Goal: Task Accomplishment & Management: Manage account settings

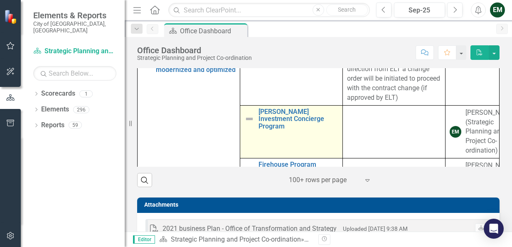
click at [244, 124] on img at bounding box center [249, 119] width 10 height 10
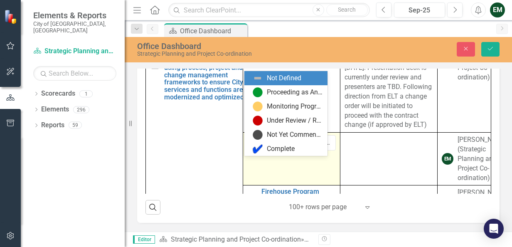
click at [263, 145] on icon at bounding box center [265, 144] width 4 height 2
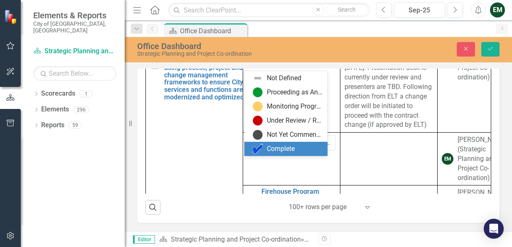
click at [268, 150] on div "Complete" at bounding box center [281, 149] width 28 height 10
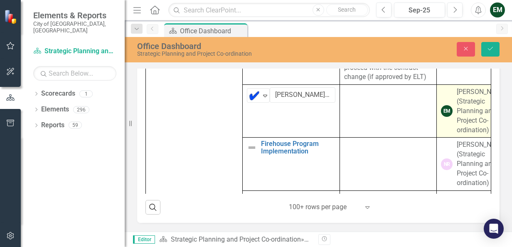
scroll to position [83, 0]
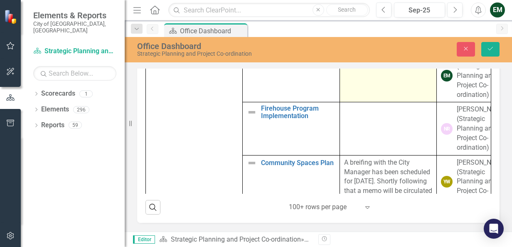
click at [355, 102] on td at bounding box center [387, 75] width 97 height 53
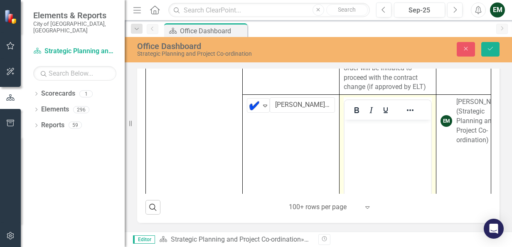
scroll to position [37, 0]
click at [384, 137] on body "Rich Text Area. Press ALT-0 for help." at bounding box center [387, 182] width 86 height 125
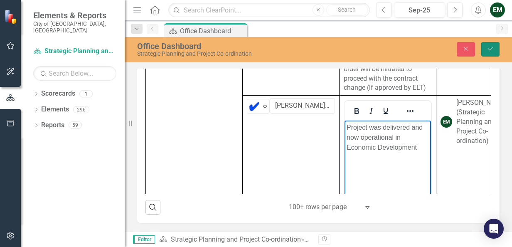
click at [489, 48] on icon "Save" at bounding box center [490, 49] width 7 height 6
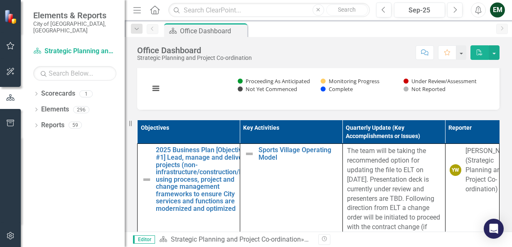
scroll to position [0, 0]
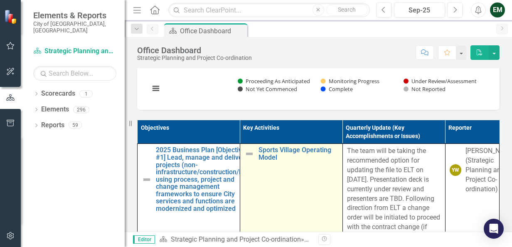
click at [244, 159] on img at bounding box center [249, 154] width 10 height 10
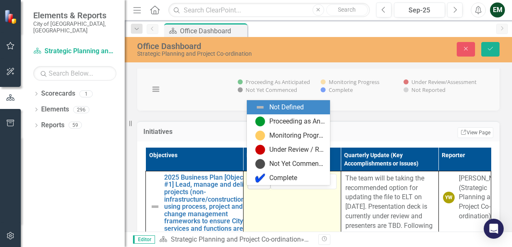
click at [264, 185] on icon "Expand" at bounding box center [266, 181] width 8 height 7
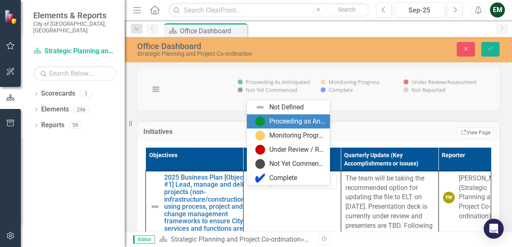
click at [261, 121] on img at bounding box center [260, 121] width 10 height 10
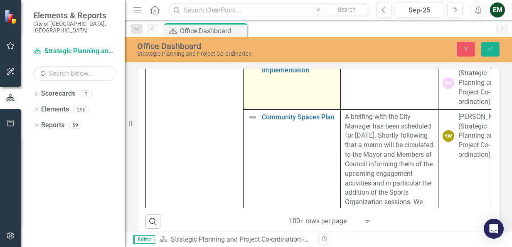
scroll to position [125, 0]
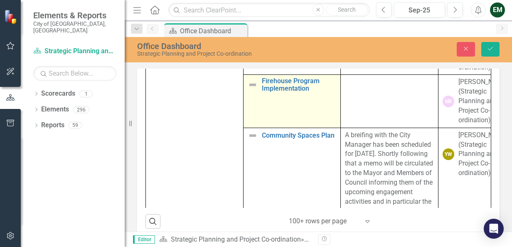
click at [251, 90] on img at bounding box center [253, 85] width 10 height 10
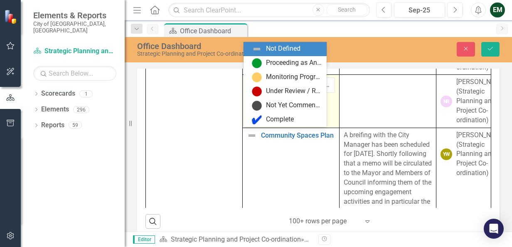
click at [261, 89] on icon "Expand" at bounding box center [265, 85] width 8 height 7
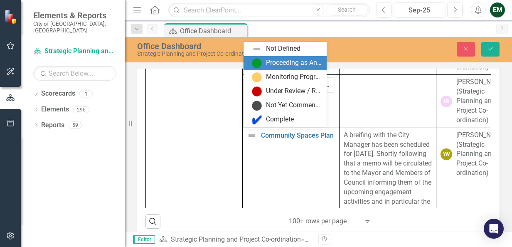
click at [259, 65] on img at bounding box center [257, 63] width 10 height 10
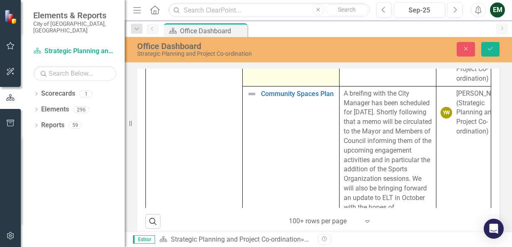
scroll to position [208, 0]
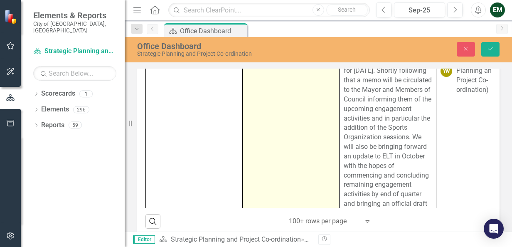
click at [248, 57] on img at bounding box center [252, 52] width 10 height 10
click at [261, 59] on icon "Expand" at bounding box center [265, 55] width 8 height 7
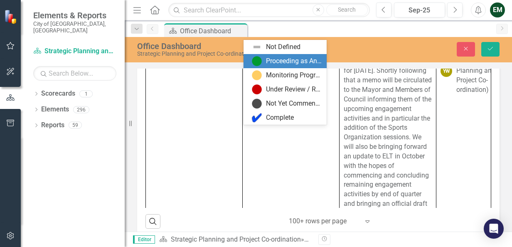
click at [266, 66] on div "Proceeding as Anticipated" at bounding box center [284, 61] width 83 height 14
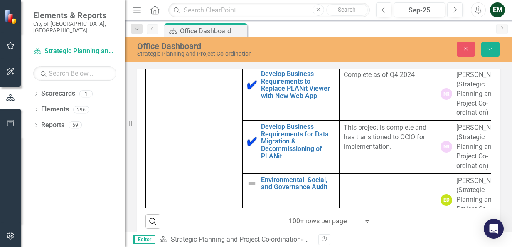
scroll to position [415, 0]
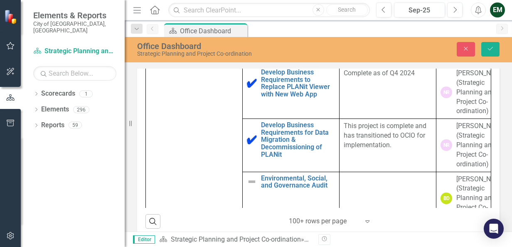
click at [248, 28] on img at bounding box center [252, 23] width 10 height 10
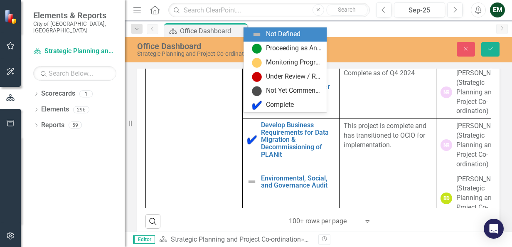
click at [261, 27] on icon "Expand" at bounding box center [265, 23] width 8 height 7
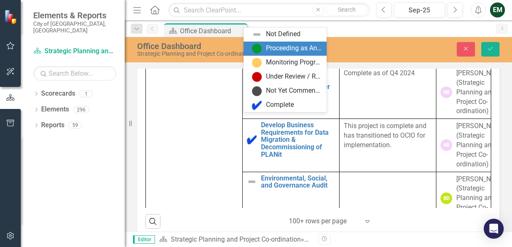
click at [276, 49] on div "Proceeding as Anticipated" at bounding box center [294, 49] width 56 height 10
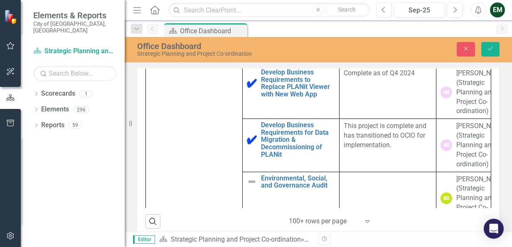
click at [261, 27] on icon "Expand" at bounding box center [265, 23] width 8 height 7
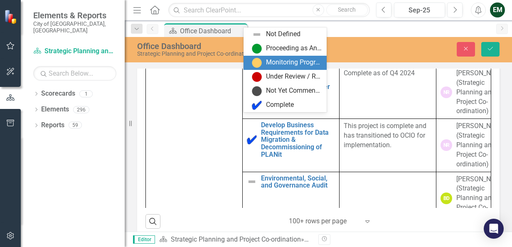
click at [267, 63] on div "Monitoring Progress" at bounding box center [294, 63] width 56 height 10
click at [262, 27] on icon "Expand" at bounding box center [265, 23] width 8 height 7
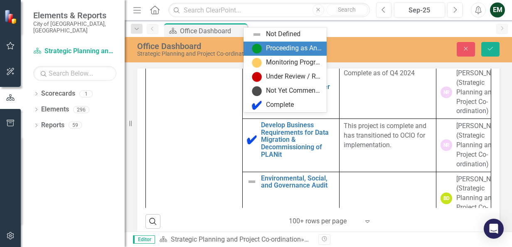
click at [266, 49] on div "Proceeding as Anticipated" at bounding box center [294, 49] width 56 height 10
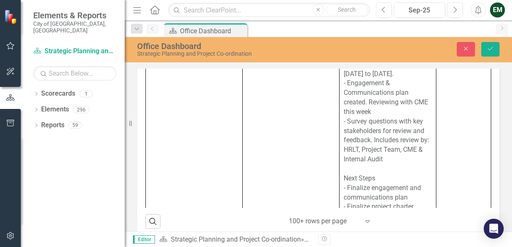
scroll to position [665, 0]
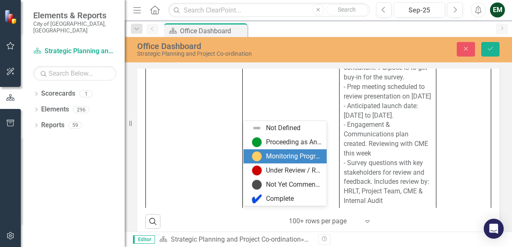
click at [275, 156] on div "Monitoring Progress" at bounding box center [294, 157] width 56 height 10
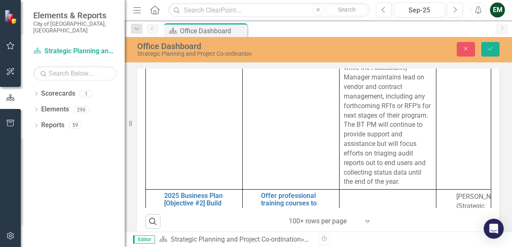
scroll to position [1620, 0]
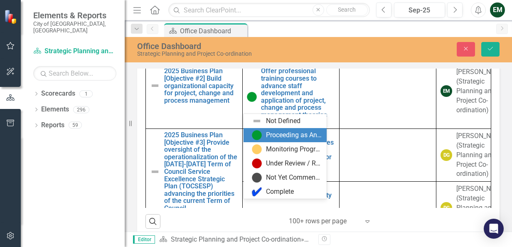
click at [269, 131] on div "Proceeding as Anticipated" at bounding box center [294, 135] width 56 height 10
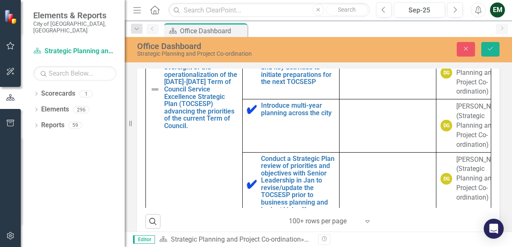
scroll to position [1703, 0]
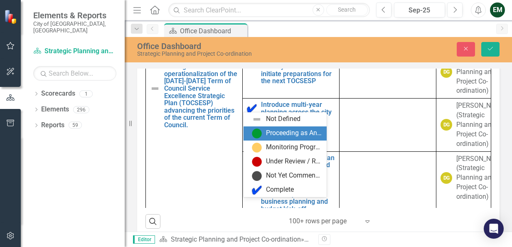
click at [269, 129] on div "Proceeding as Anticipated" at bounding box center [294, 133] width 56 height 10
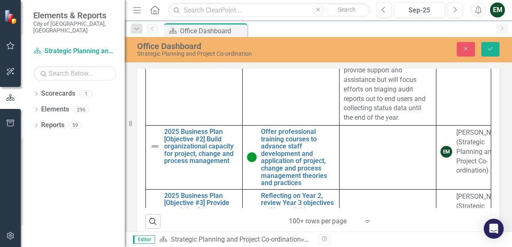
scroll to position [0, 0]
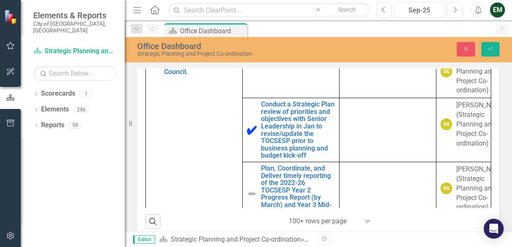
scroll to position [1911, 0]
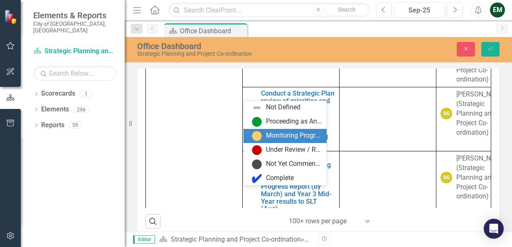
click at [271, 131] on div "Monitoring Progress" at bounding box center [294, 136] width 56 height 10
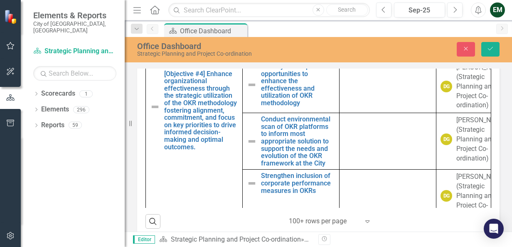
scroll to position [2160, 0]
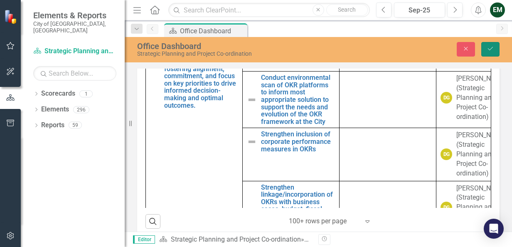
click at [494, 49] on icon "Save" at bounding box center [490, 49] width 7 height 6
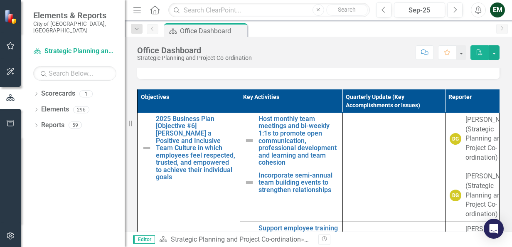
scroll to position [461, 0]
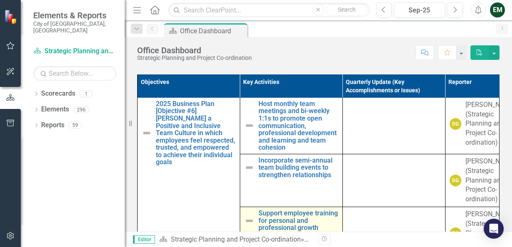
click at [245, 216] on img at bounding box center [249, 221] width 10 height 10
click at [247, 216] on img at bounding box center [249, 221] width 10 height 10
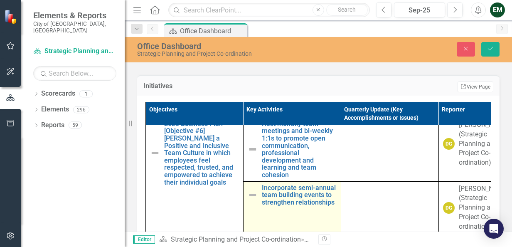
click at [252, 190] on img at bounding box center [253, 195] width 10 height 10
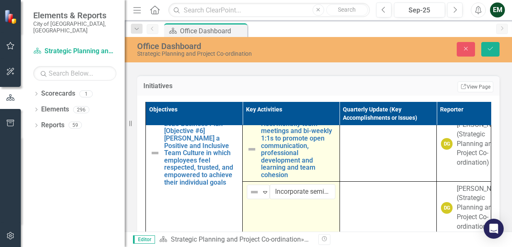
scroll to position [3475, 0]
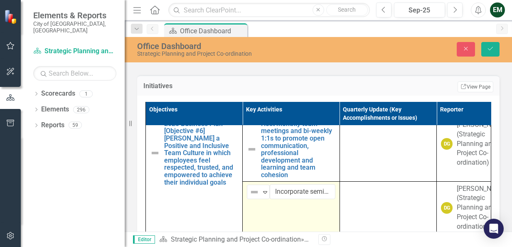
click at [489, 151] on div "Objectives Key Activities Quarterly Update (Key Accomplishments or Issues) Repo…" at bounding box center [318, 206] width 362 height 220
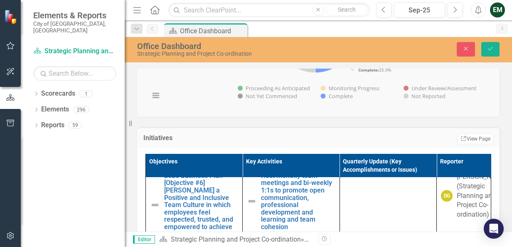
scroll to position [407, 0]
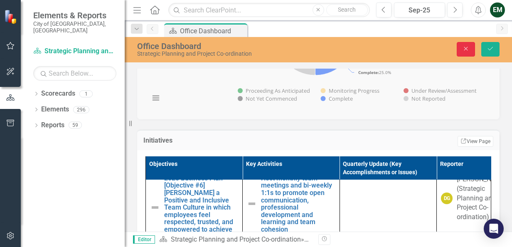
click at [465, 50] on icon "Close" at bounding box center [465, 49] width 7 height 6
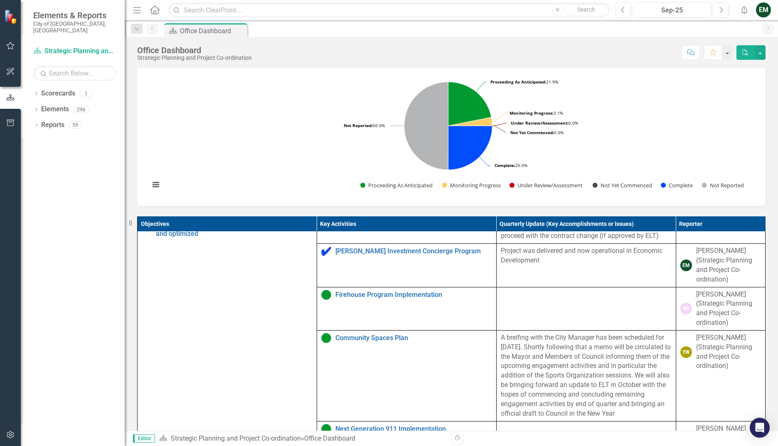
scroll to position [0, 0]
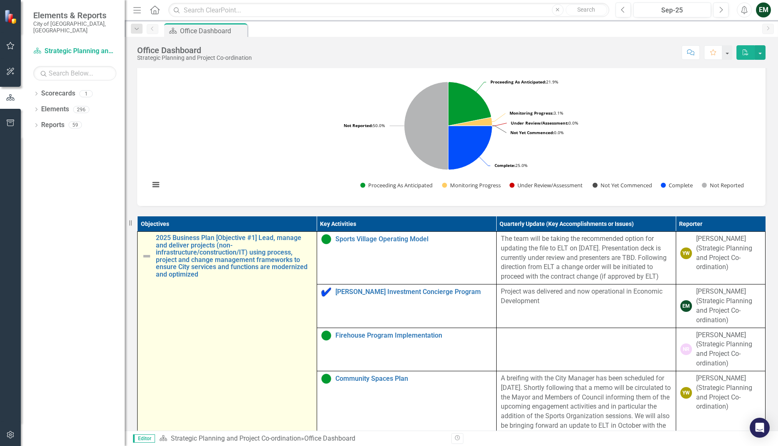
click at [147, 246] on img at bounding box center [147, 256] width 10 height 10
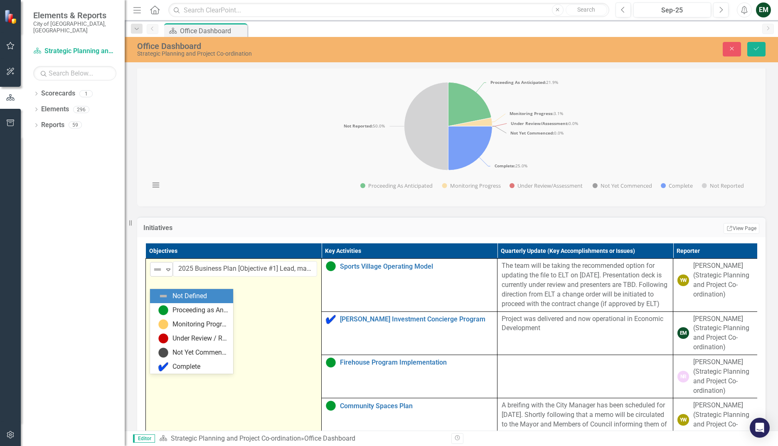
click at [165, 246] on icon "Expand" at bounding box center [168, 269] width 8 height 7
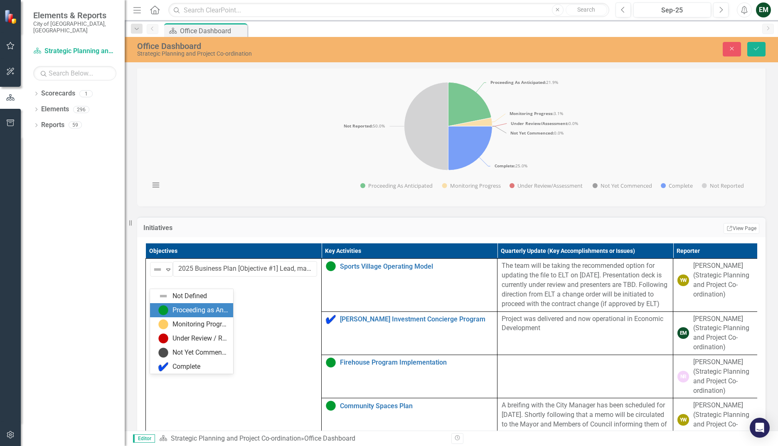
click at [174, 246] on div "Proceeding as Anticipated" at bounding box center [200, 311] width 56 height 10
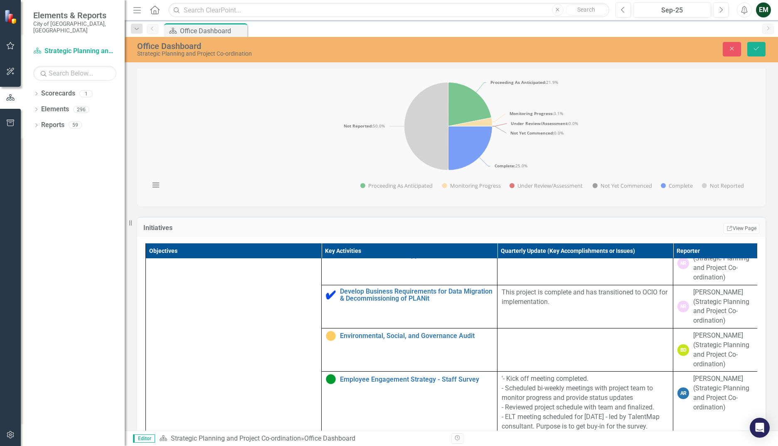
scroll to position [332, 0]
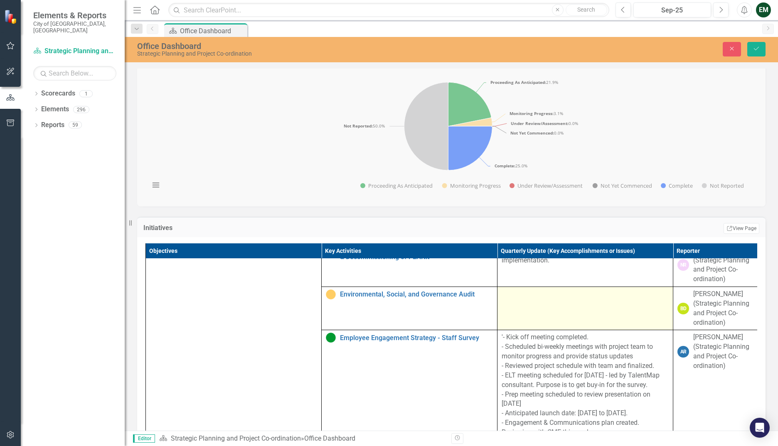
click at [511, 246] on div at bounding box center [584, 295] width 167 height 10
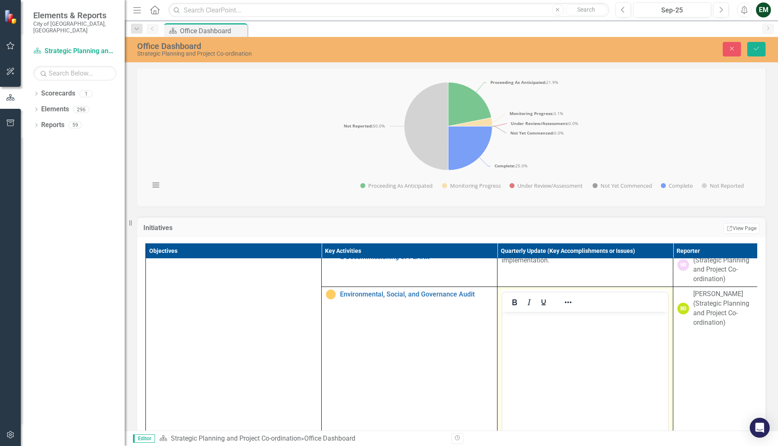
scroll to position [0, 0]
click at [511, 246] on body "Rich Text Area. Press ALT-0 for help." at bounding box center [584, 374] width 165 height 125
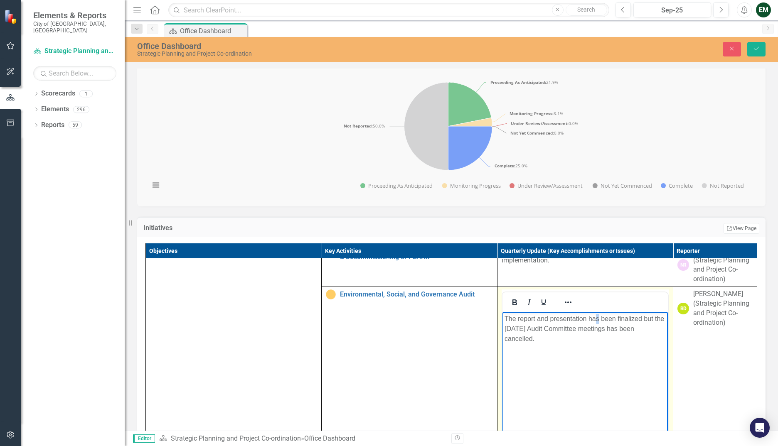
click at [511, 246] on p "The report and presentation has been finalized but the [DATE] Audit Committee m…" at bounding box center [584, 329] width 161 height 30
click at [511, 246] on p "The report and presentation have been finalized but the [DATE] Audit Committee …" at bounding box center [584, 329] width 161 height 30
click at [511, 246] on p "The report and presentation have been finalized and scheduled to be presented a…" at bounding box center [584, 329] width 161 height 30
click at [511, 246] on body "The report and presentation have been finalized and scheduled to be presented a…" at bounding box center [584, 374] width 165 height 125
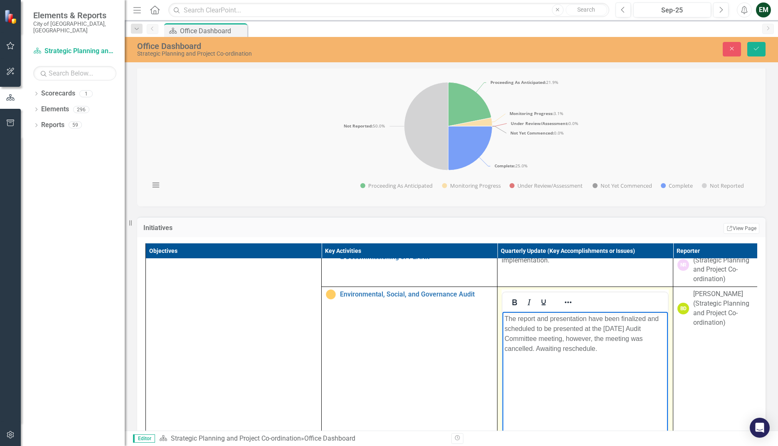
click at [511, 246] on p "The report and presentation have been finalized and scheduled to be presented a…" at bounding box center [584, 334] width 161 height 40
click at [511, 246] on body "The report and presentation have been finalized and scheduled to be presented a…" at bounding box center [584, 374] width 165 height 125
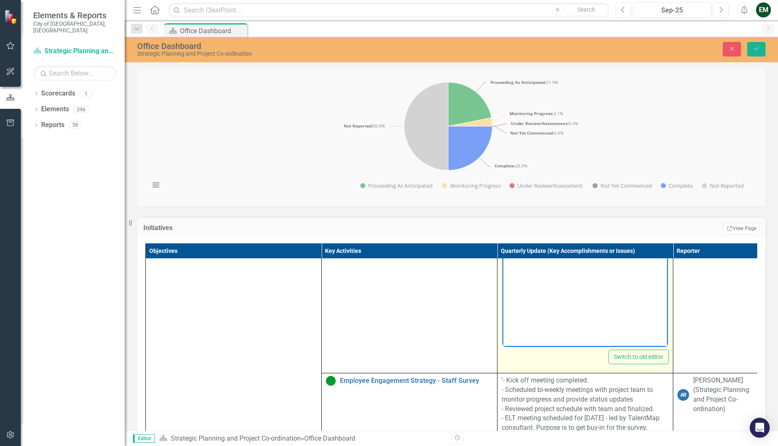
scroll to position [457, 0]
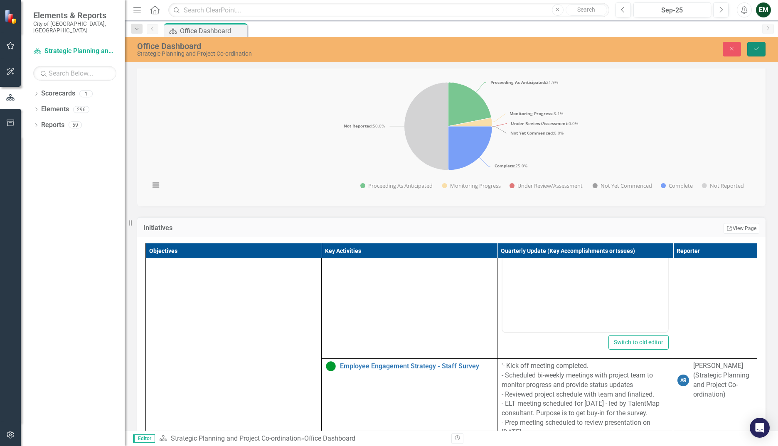
click at [511, 50] on icon "Save" at bounding box center [755, 49] width 7 height 6
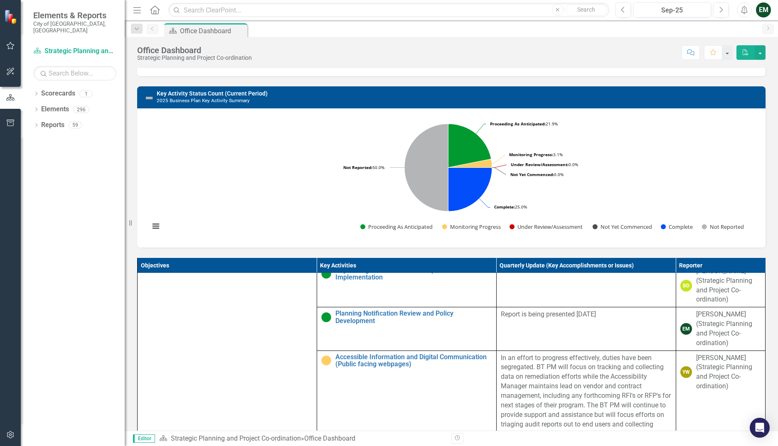
scroll to position [956, 0]
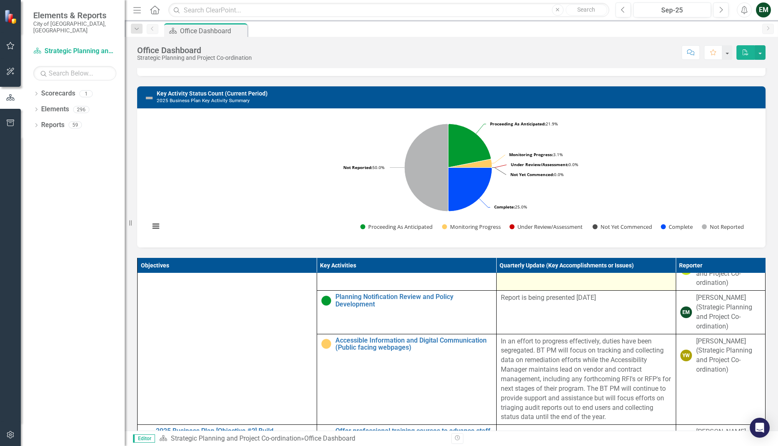
click at [511, 246] on td at bounding box center [585, 268] width 179 height 43
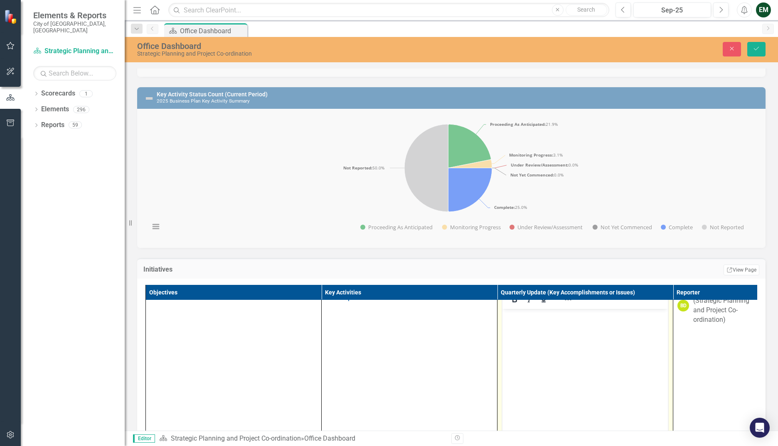
scroll to position [0, 0]
click at [511, 246] on body "Rich Text Area. Press ALT-0 for help." at bounding box center [584, 371] width 165 height 125
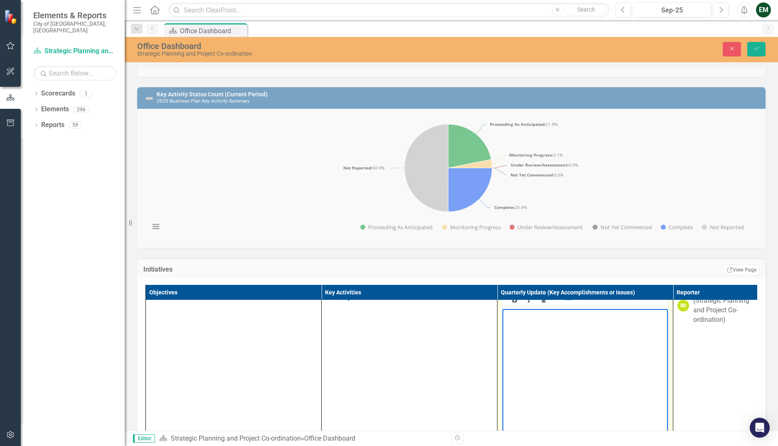
scroll to position [445, 0]
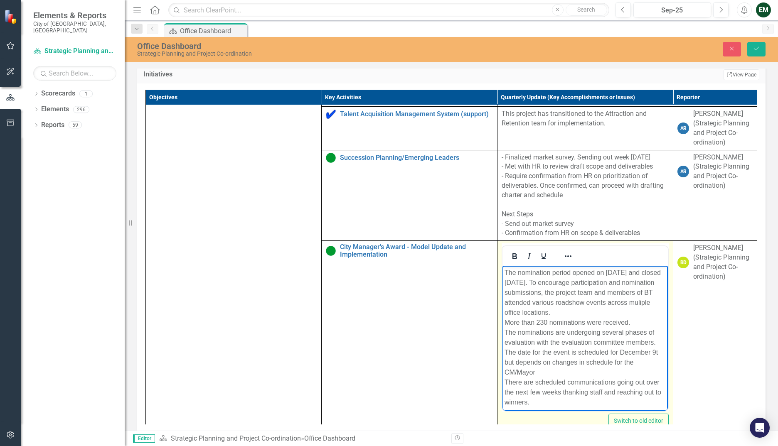
click at [511, 246] on div "The nomination period opened on [DATE] and closed [DATE]. To encourage particip…" at bounding box center [584, 293] width 161 height 50
click at [511, 246] on div "The nomination period opened on [DATE] and closed [DATE]. To encourage particip…" at bounding box center [584, 318] width 161 height 100
drag, startPoint x: 597, startPoint y: 353, endPoint x: 618, endPoint y: 361, distance: 22.2
click at [511, 246] on div "The nomination period opened on [DATE] and closed [DATE]. To encourage particip…" at bounding box center [584, 318] width 161 height 100
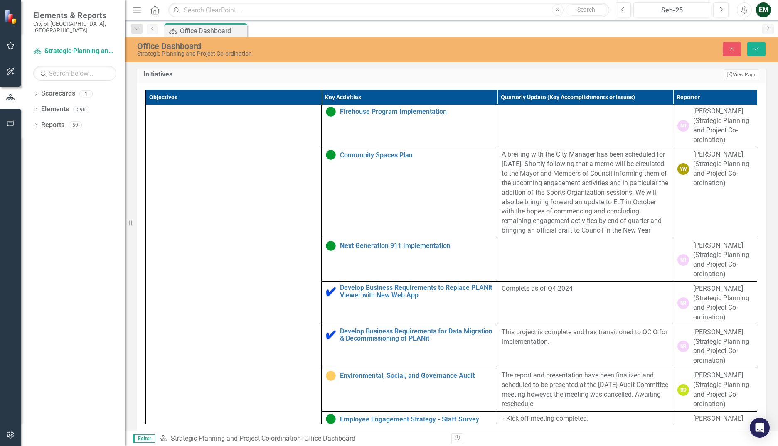
scroll to position [56, 0]
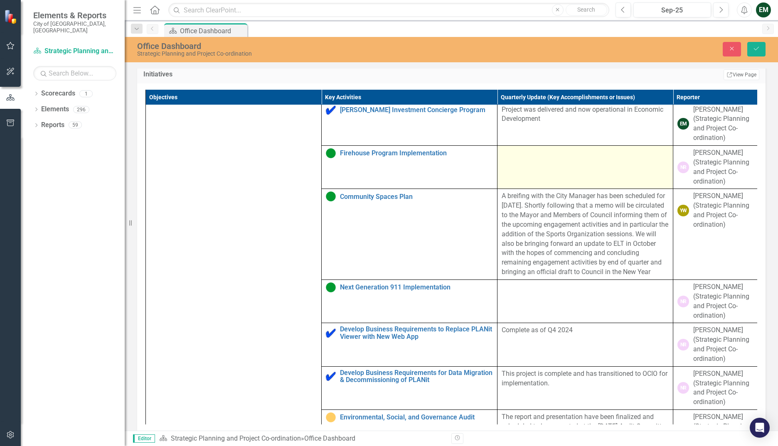
click at [511, 189] on td at bounding box center [585, 167] width 176 height 43
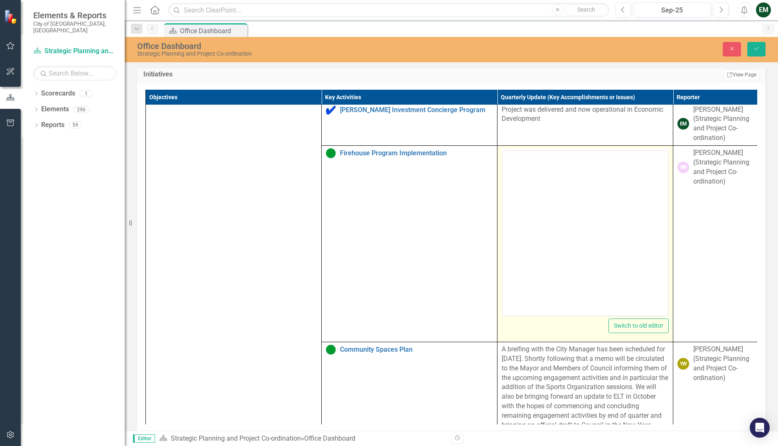
scroll to position [0, 0]
click at [511, 187] on body "Rich Text Area. Press ALT-0 for help." at bounding box center [584, 233] width 165 height 125
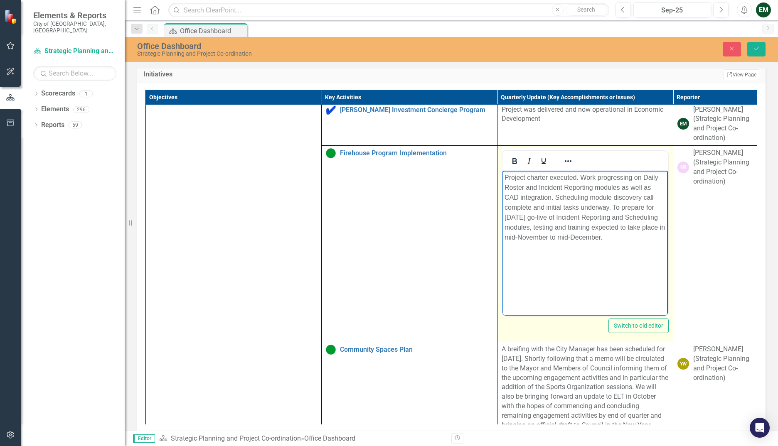
click at [511, 246] on body "Project charter executed. Work progressing on Daily Roster and Incident Reporti…" at bounding box center [584, 233] width 165 height 125
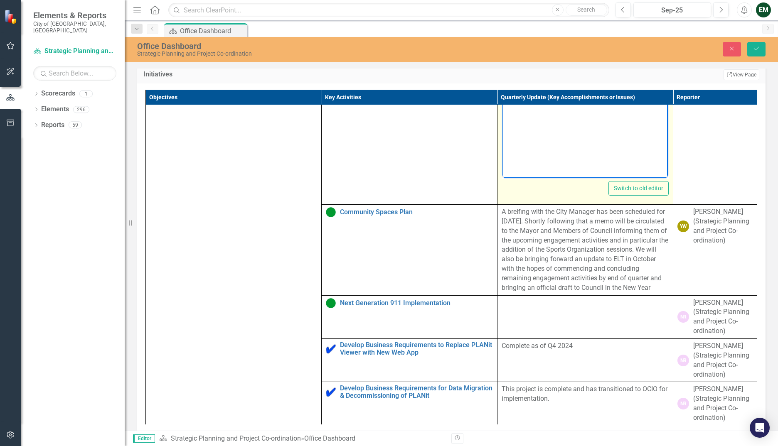
scroll to position [222, 0]
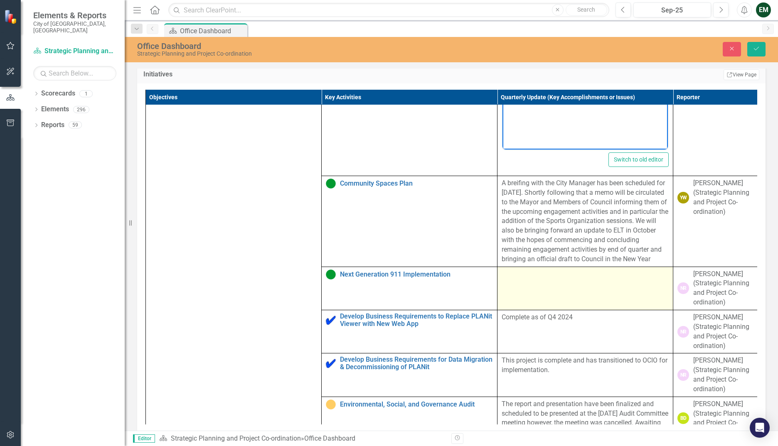
click at [511, 246] on td at bounding box center [585, 288] width 176 height 43
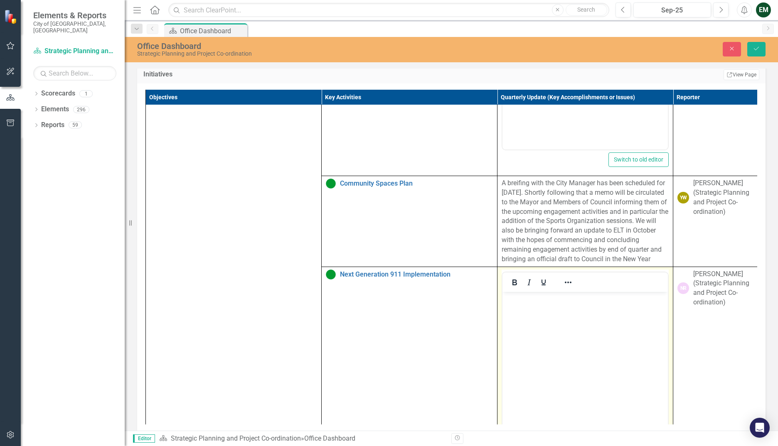
scroll to position [0, 0]
click at [511, 246] on body "Rich Text Area. Press ALT-0 for help." at bounding box center [584, 354] width 165 height 125
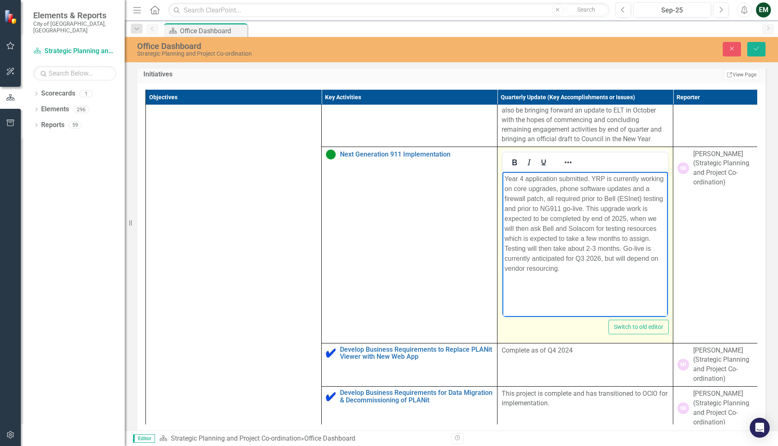
scroll to position [347, 0]
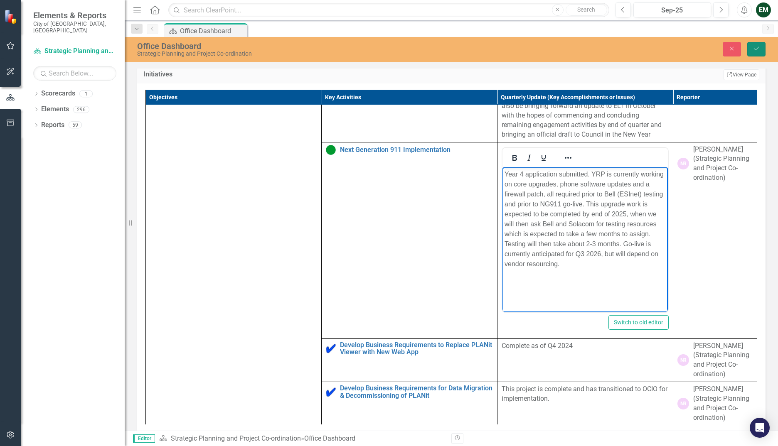
click at [511, 48] on icon "Save" at bounding box center [755, 49] width 7 height 6
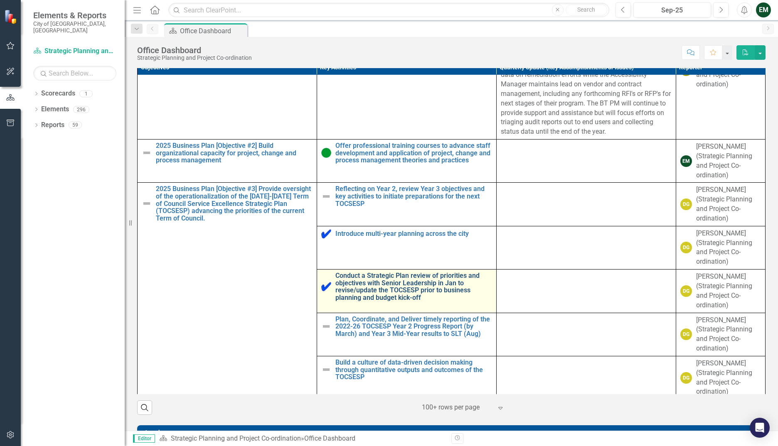
scroll to position [1163, 0]
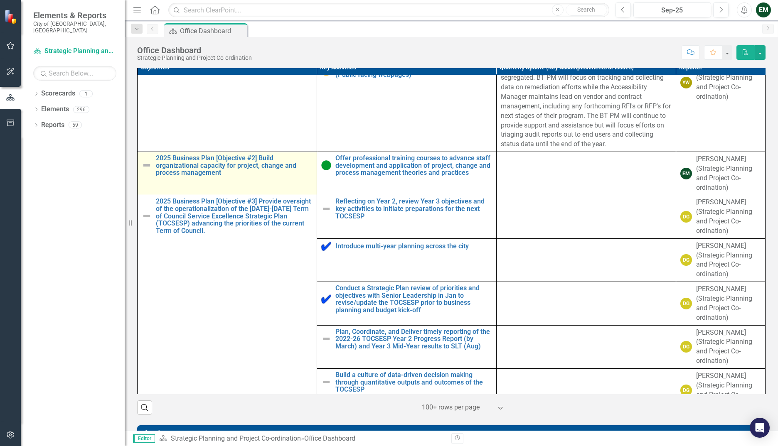
click at [147, 170] on img at bounding box center [147, 165] width 10 height 10
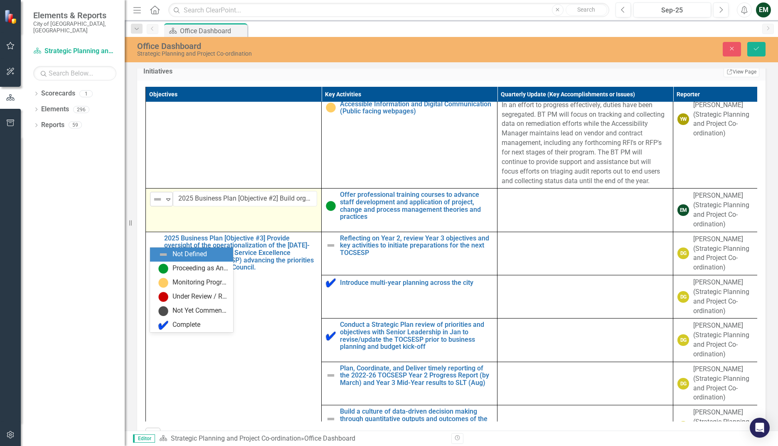
click at [168, 203] on icon "Expand" at bounding box center [168, 199] width 8 height 7
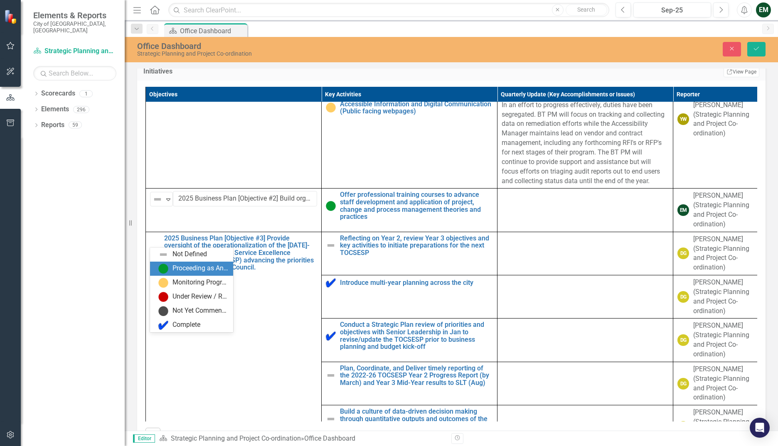
click at [182, 246] on div "Proceeding as Anticipated" at bounding box center [200, 269] width 56 height 10
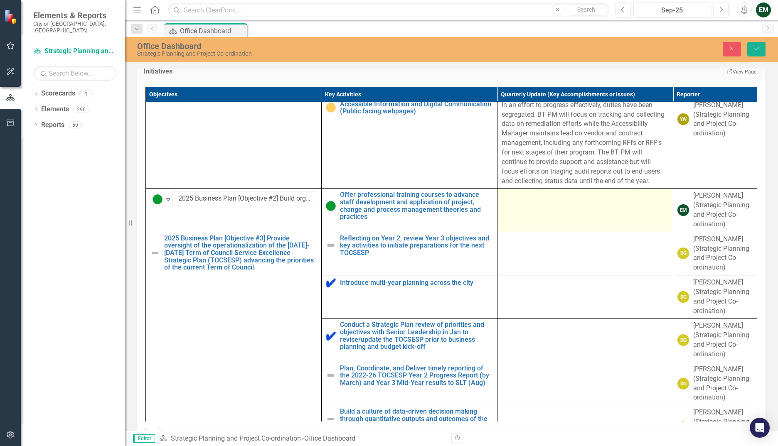
click at [511, 232] on td at bounding box center [585, 210] width 176 height 43
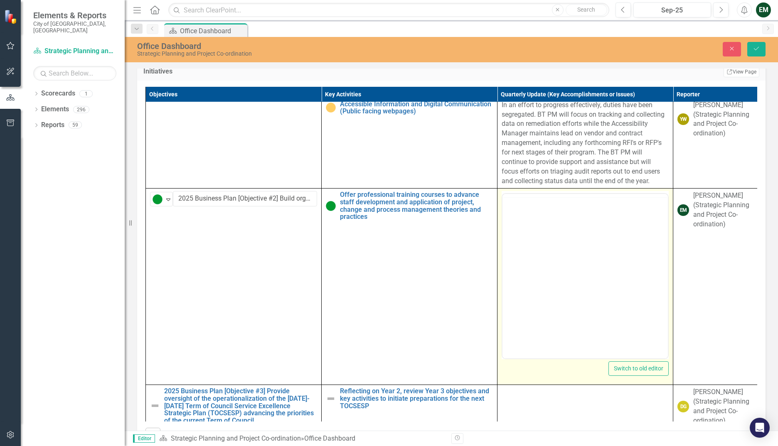
scroll to position [0, 0]
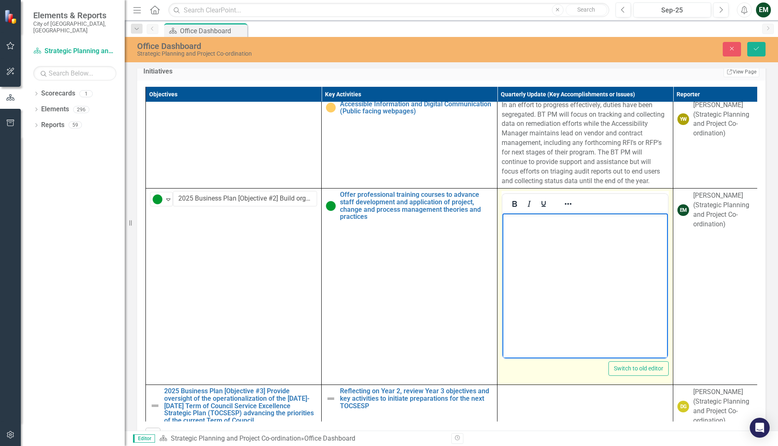
click at [511, 246] on body "Rich Text Area. Press ALT-0 for help." at bounding box center [584, 276] width 165 height 125
click at [511, 242] on body "Rich Text Area. Press ALT-0 for help." at bounding box center [584, 276] width 165 height 125
click at [511, 219] on p "Fall training progressing per schedule. Additional leadership training" at bounding box center [584, 226] width 161 height 20
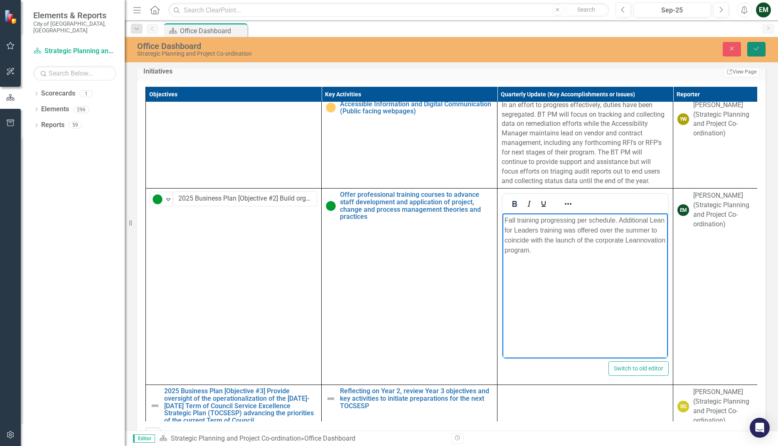
drag, startPoint x: 759, startPoint y: 49, endPoint x: 719, endPoint y: 128, distance: 88.6
click at [511, 49] on icon "Save" at bounding box center [755, 49] width 7 height 6
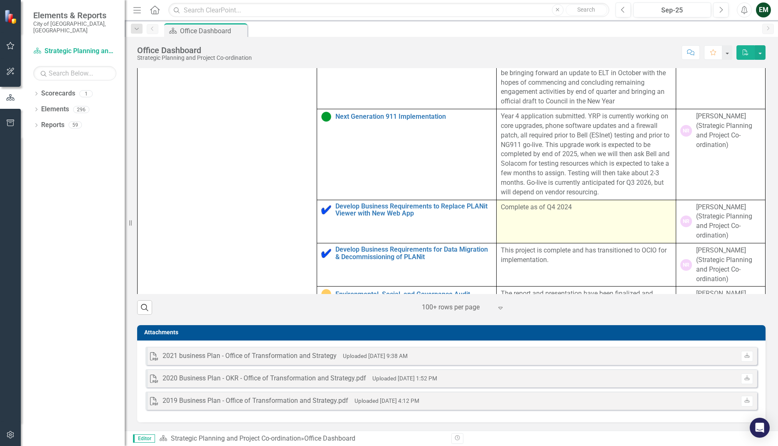
scroll to position [166, 0]
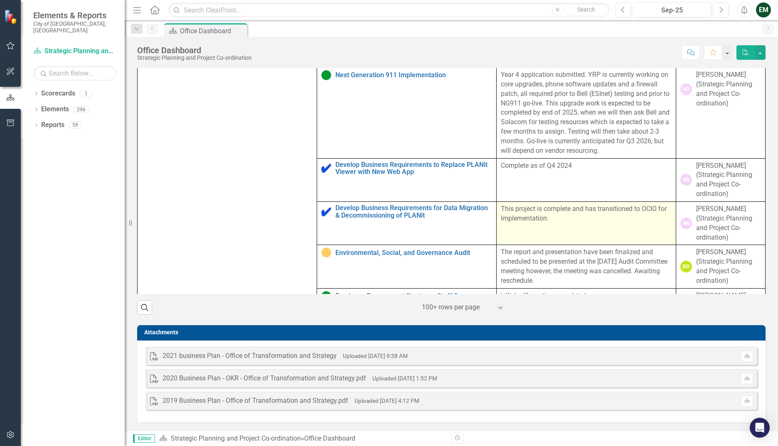
click at [511, 224] on p "This project is complete and has transitioned to OCIO for implementation." at bounding box center [586, 213] width 171 height 19
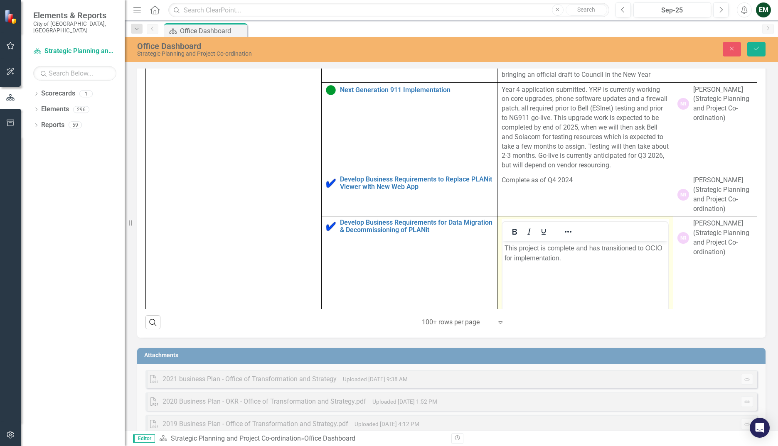
scroll to position [0, 0]
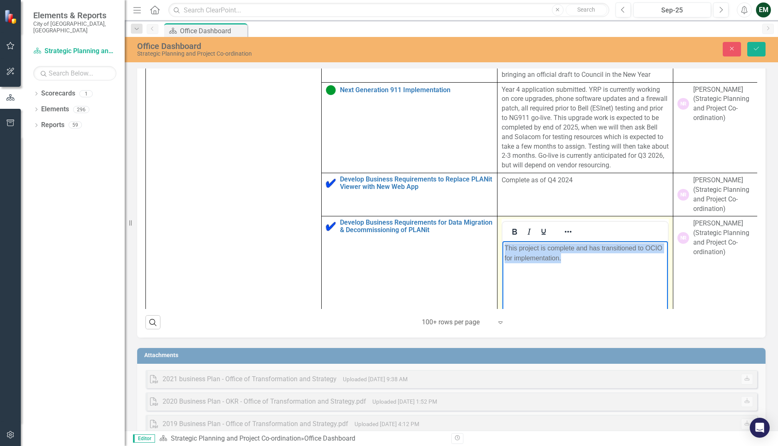
drag, startPoint x: 565, startPoint y: 258, endPoint x: 1053, endPoint y: 513, distance: 549.7
click at [502, 245] on html "This project is complete and has transitioned to OCIO for implementation." at bounding box center [584, 303] width 165 height 125
paste body "Rich Text Area. Press ALT-0 for help."
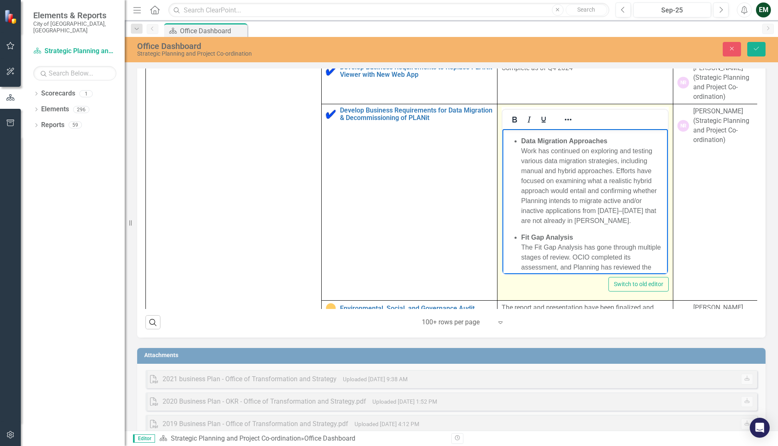
scroll to position [291, 0]
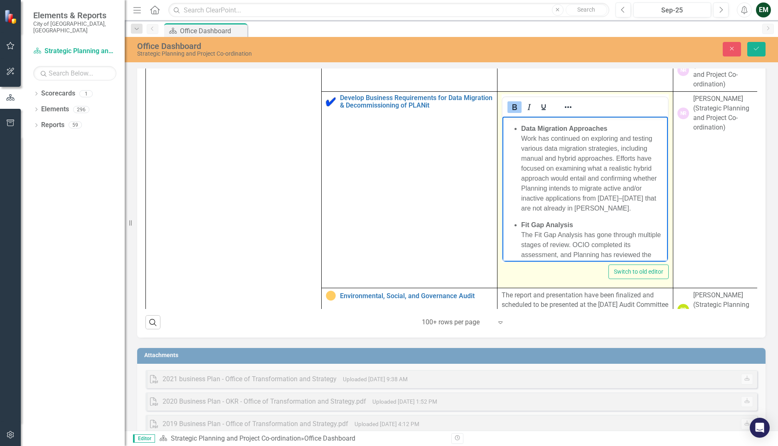
click at [511, 211] on ul "Data Migration Approaches Work has continued on exploring and testing various d…" at bounding box center [584, 217] width 161 height 186
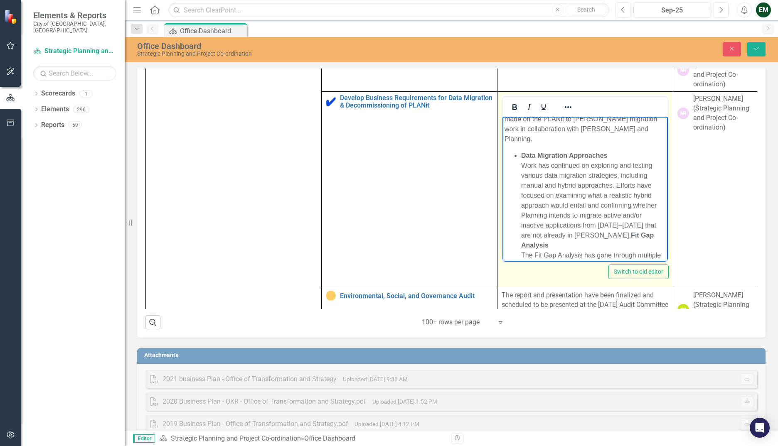
scroll to position [0, 0]
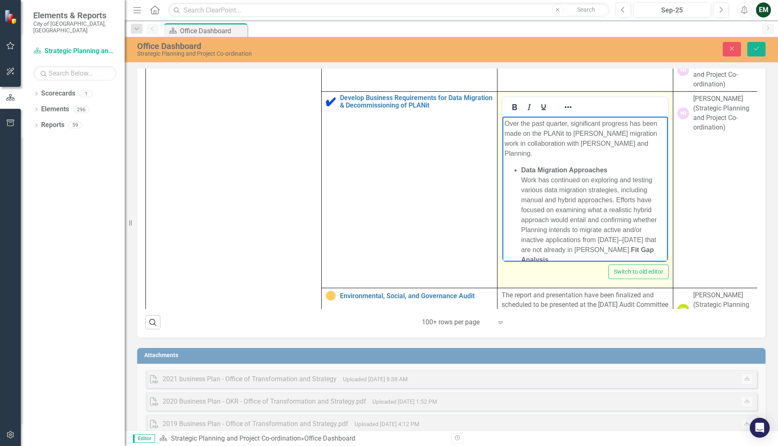
click at [511, 165] on ul "Data Migration Approaches Work has continued on exploring and testing various d…" at bounding box center [584, 254] width 161 height 179
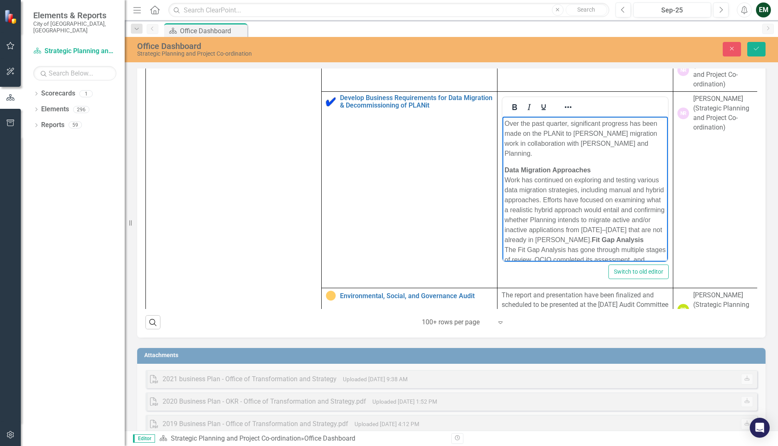
click at [511, 236] on strong "Fit Gap Analysis" at bounding box center [618, 239] width 52 height 7
click at [511, 153] on body "Over the past quarter, significant progress has been made on the PLANit to [PER…" at bounding box center [584, 229] width 165 height 224
click at [511, 149] on body "Over the past quarter, significant progress has been made on the PLANit to [PER…" at bounding box center [584, 229] width 165 height 224
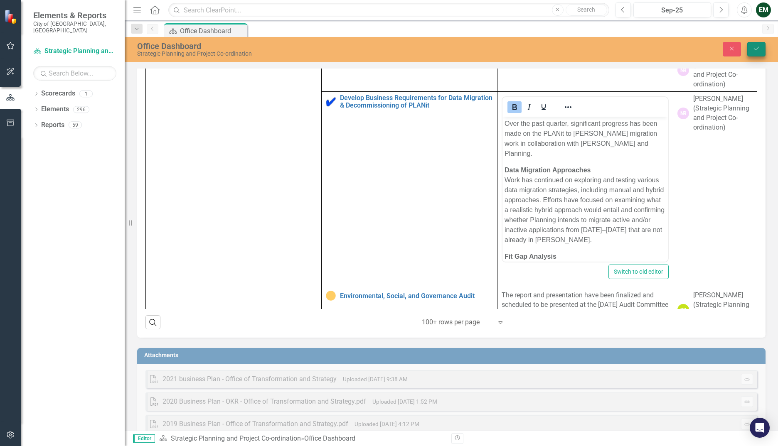
click at [511, 49] on icon "Save" at bounding box center [755, 49] width 7 height 6
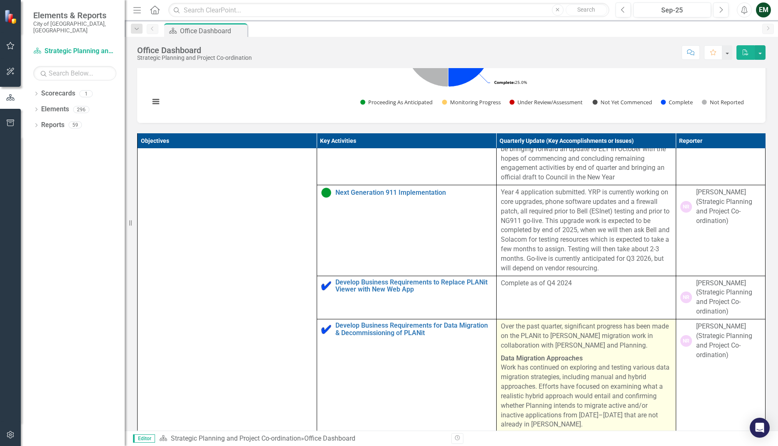
scroll to position [208, 0]
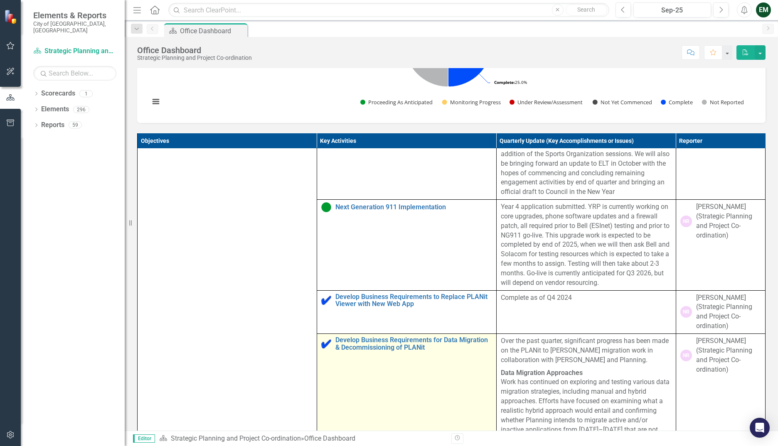
click at [321, 246] on img at bounding box center [326, 344] width 10 height 10
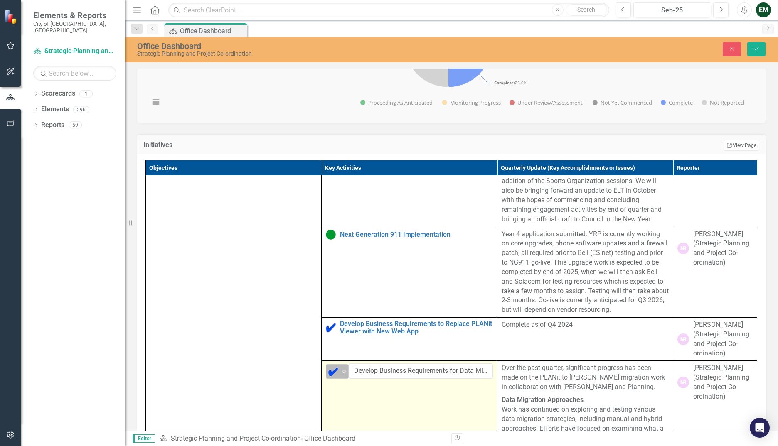
click at [345, 246] on icon "Expand" at bounding box center [344, 372] width 8 height 7
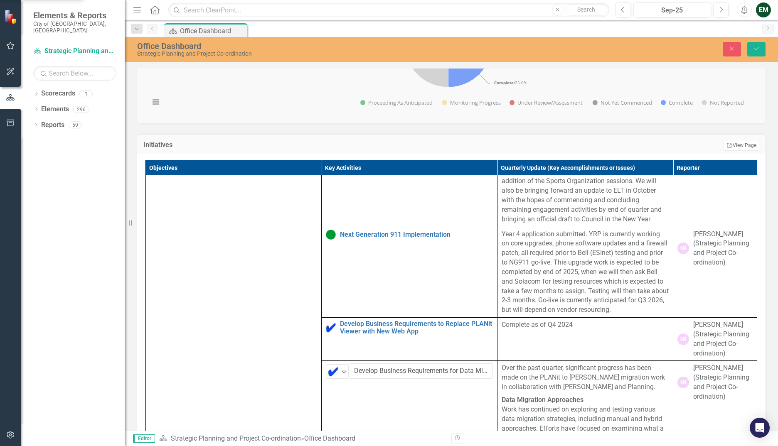
drag, startPoint x: 762, startPoint y: 46, endPoint x: 687, endPoint y: 96, distance: 89.9
click at [511, 45] on button "Save" at bounding box center [756, 49] width 18 height 15
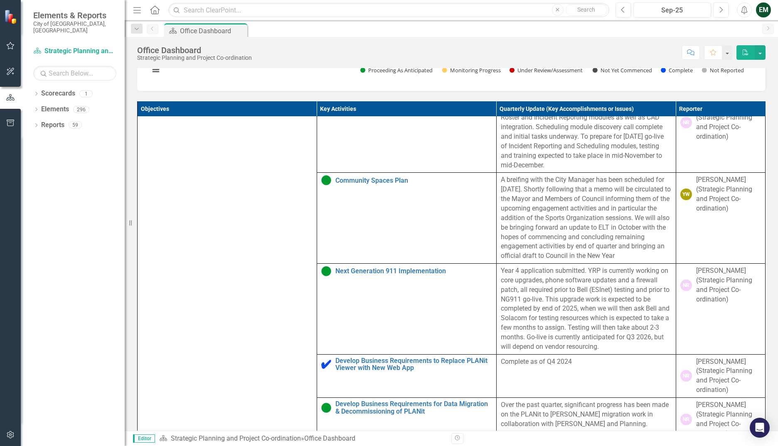
scroll to position [166, 0]
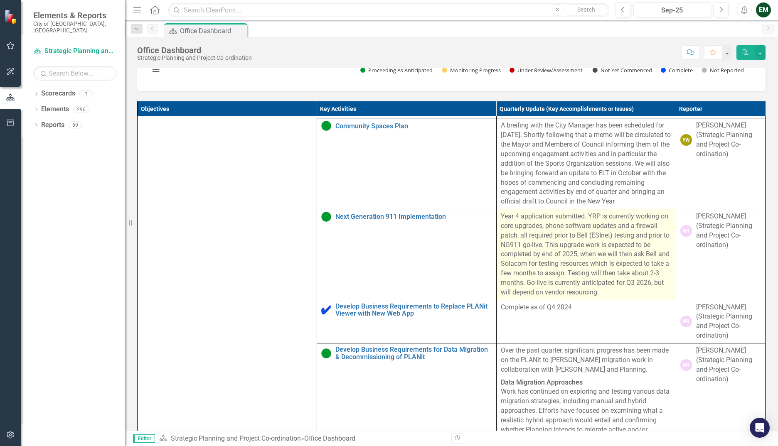
click at [511, 246] on p "Year 4 application submitted. YRP is currently working on core upgrades, phone …" at bounding box center [586, 255] width 171 height 86
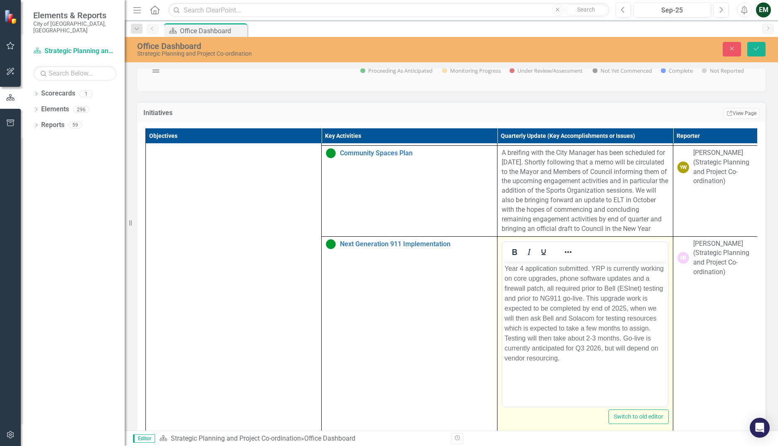
scroll to position [0, 0]
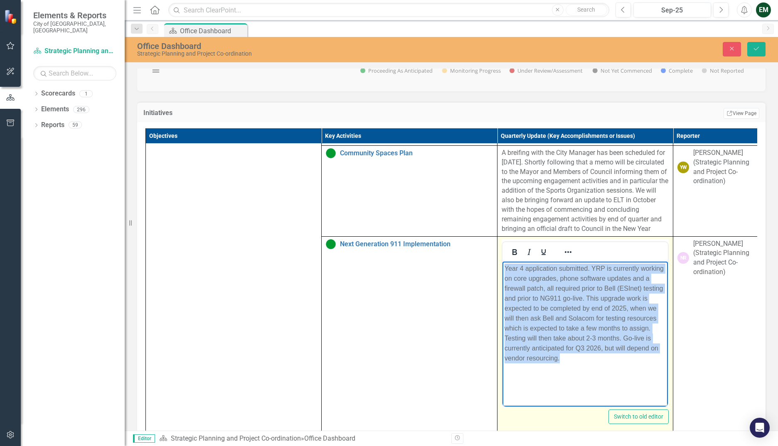
drag, startPoint x: 573, startPoint y: 360, endPoint x: 489, endPoint y: 262, distance: 128.5
click at [502, 246] on html "Year 4 application submitted. YRP is currently working on core upgrades, phone …" at bounding box center [584, 323] width 165 height 125
paste body "Rich Text Area. Press ALT-0 for help."
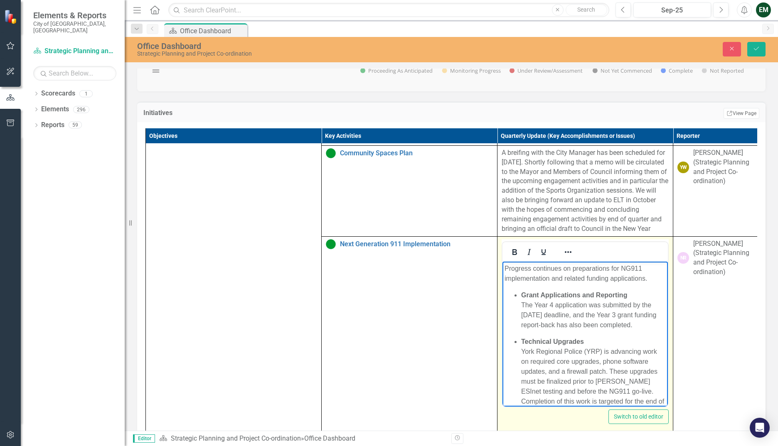
click at [511, 246] on strong "Grant Applications and Reporting" at bounding box center [574, 294] width 106 height 7
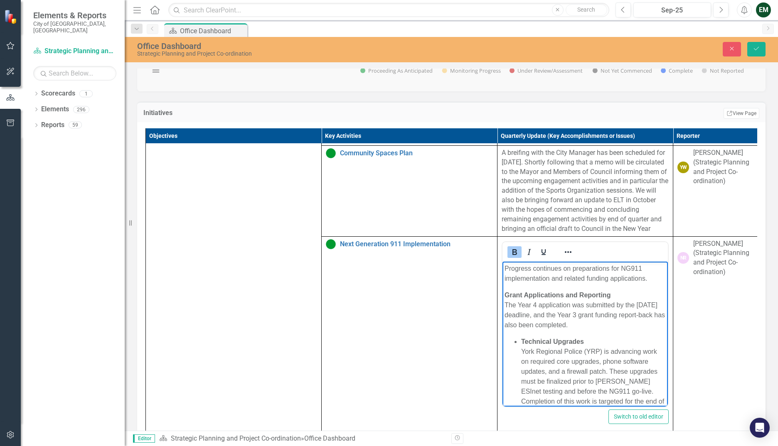
click at [511, 246] on strong "Technical Upgrades" at bounding box center [552, 341] width 63 height 7
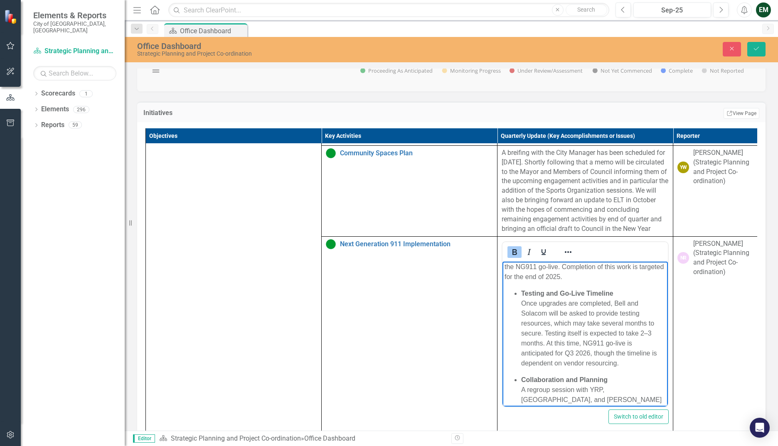
click at [511, 246] on strong "Testing and Go-Live Timeline" at bounding box center [567, 293] width 92 height 7
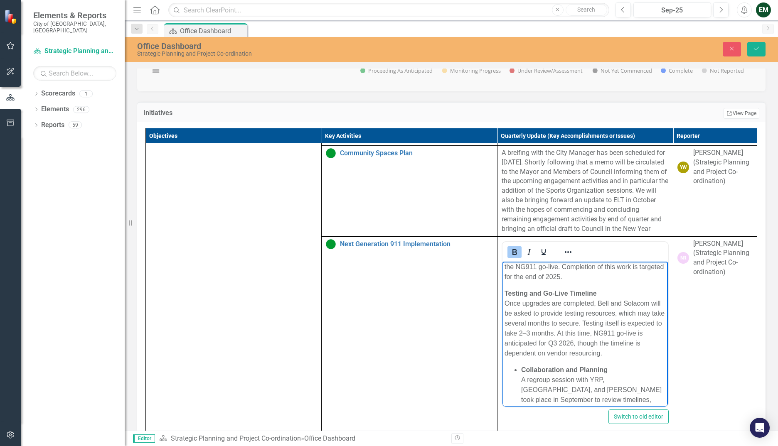
click at [511, 246] on ul "Collaboration and Planning A regroup session with YRP, [GEOGRAPHIC_DATA], and […" at bounding box center [584, 390] width 161 height 50
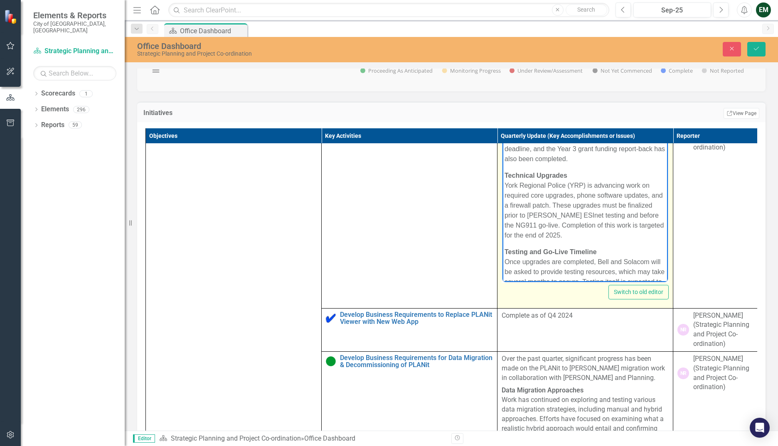
scroll to position [0, 0]
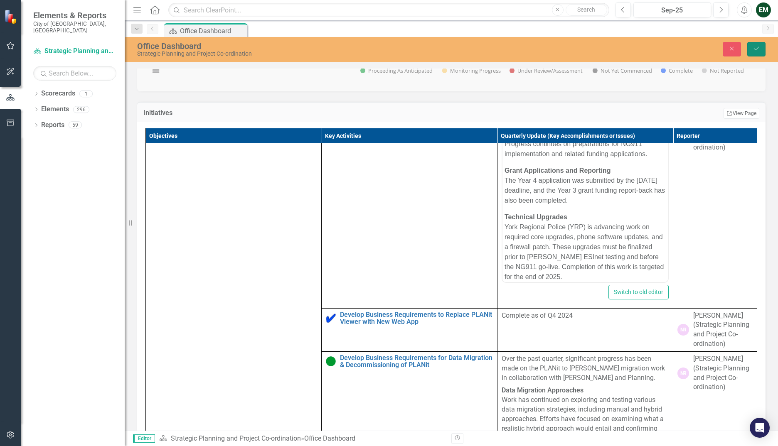
click at [511, 49] on button "Save" at bounding box center [756, 49] width 18 height 15
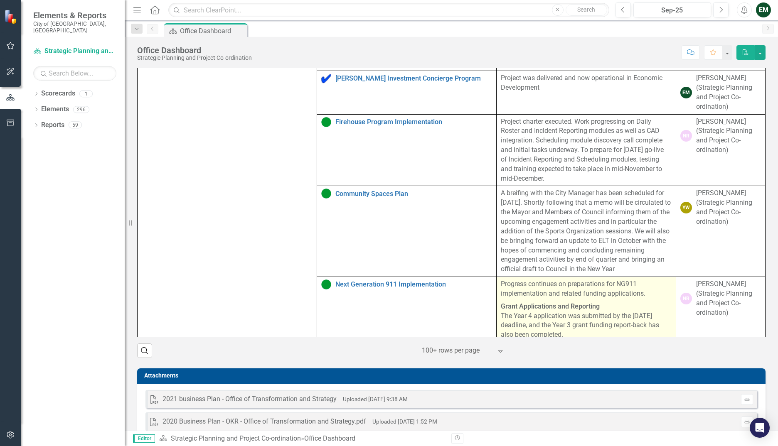
scroll to position [477, 0]
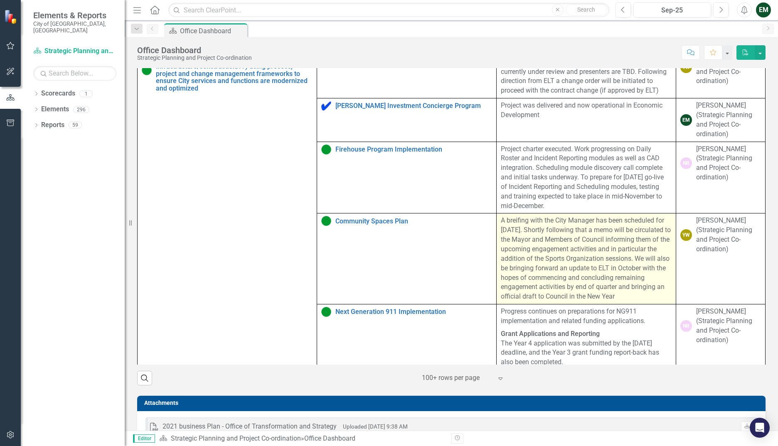
click at [511, 246] on p "A breifing with the City Manager has been scheduled for [DATE]. Shortly followi…" at bounding box center [586, 259] width 171 height 86
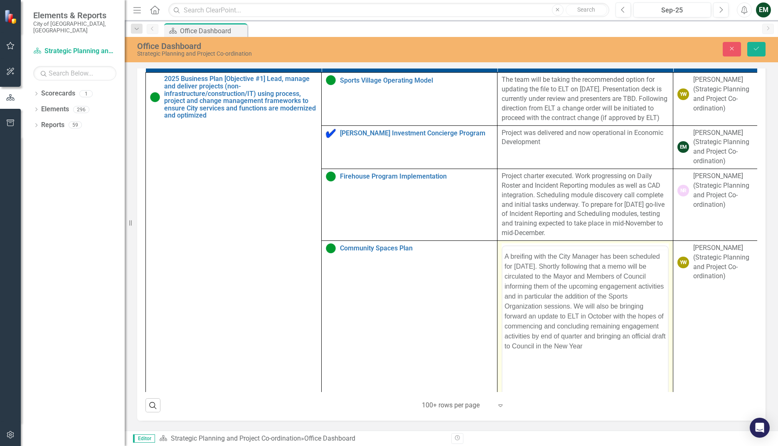
scroll to position [0, 0]
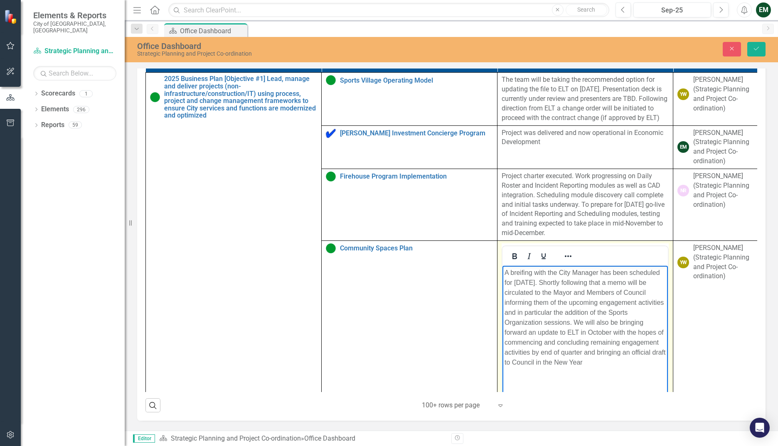
drag, startPoint x: 582, startPoint y: 357, endPoint x: 994, endPoint y: 551, distance: 456.1
click at [502, 246] on html "A breifing with the City Manager has been scheduled for [DATE]. Shortly followi…" at bounding box center [584, 327] width 165 height 125
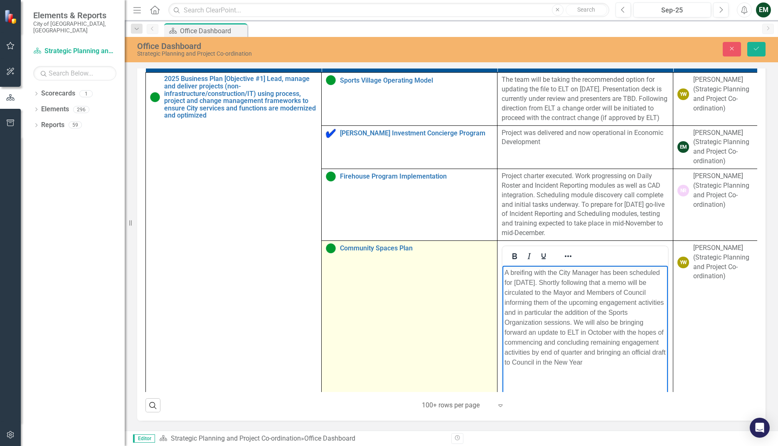
paste body "Rich Text Area. Press ALT-0 for help."
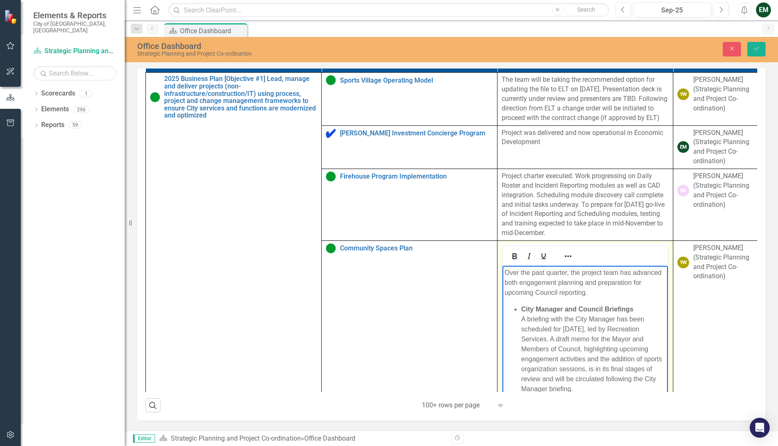
click at [511, 246] on ul "City Manager and Council Briefings A briefing with the City Manager has been sc…" at bounding box center [584, 430] width 161 height 253
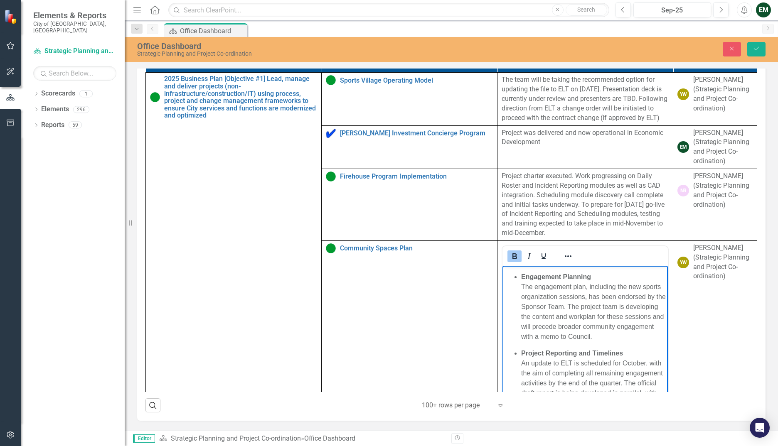
scroll to position [125, 0]
click at [511, 246] on ul "Engagement Planning The engagement plan, including the new sports organization …" at bounding box center [584, 344] width 161 height 156
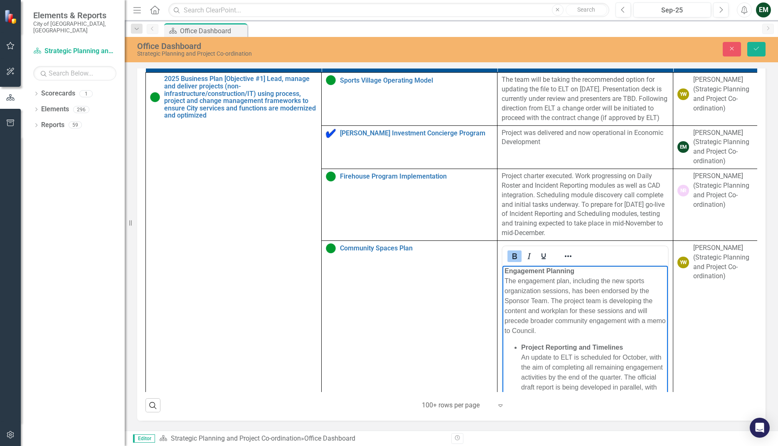
click at [511, 246] on strong "Project Reporting and Timelines" at bounding box center [572, 347] width 102 height 7
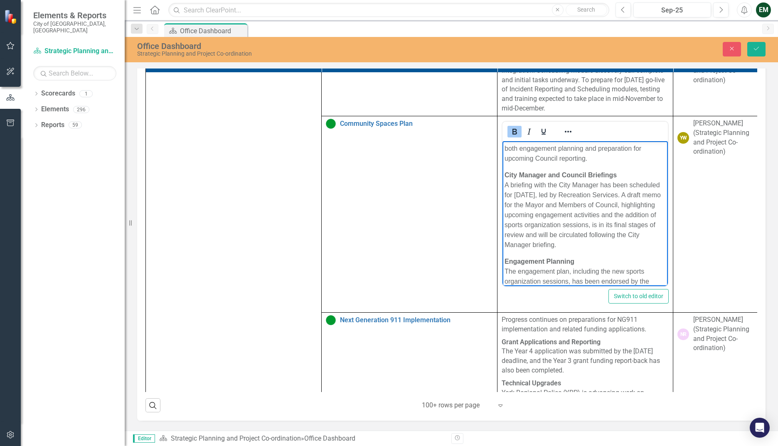
scroll to position [0, 0]
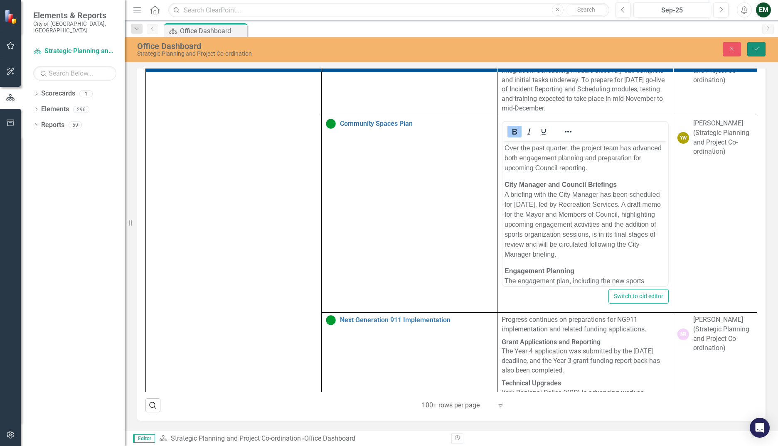
click at [511, 43] on button "Save" at bounding box center [756, 49] width 18 height 15
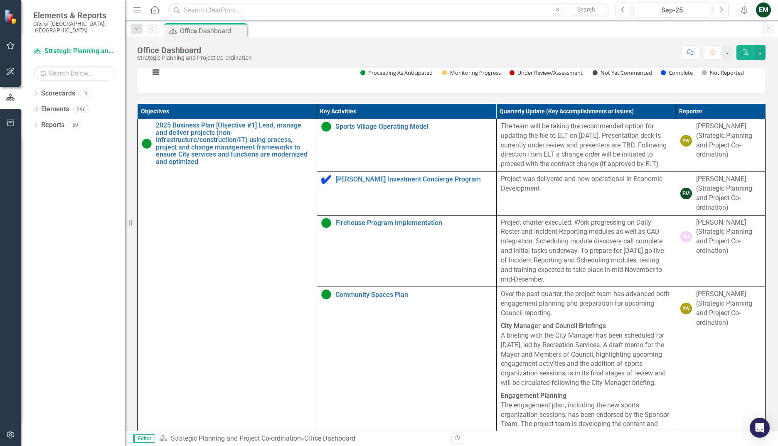
scroll to position [362, 0]
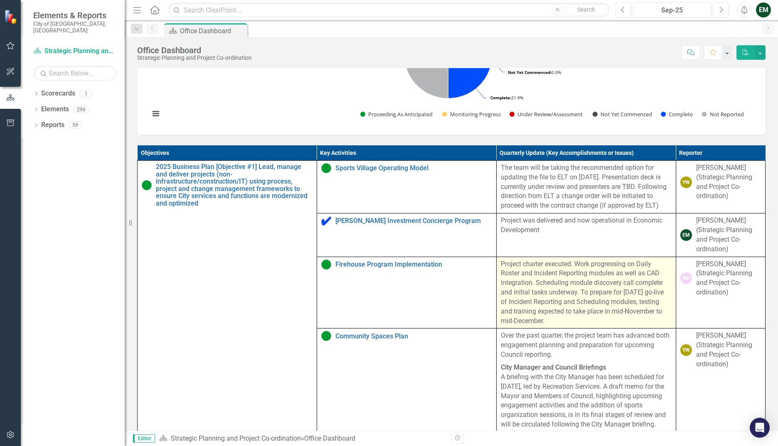
click at [511, 246] on p "Project charter executed. Work progressing on Daily Roster and Incident Reporti…" at bounding box center [586, 293] width 171 height 66
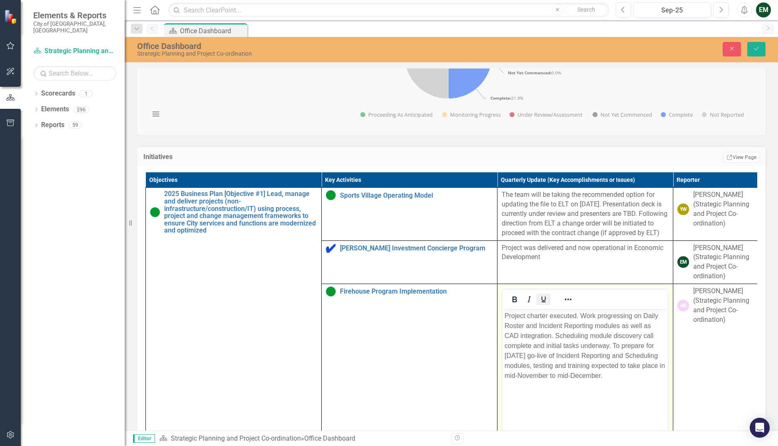
scroll to position [0, 0]
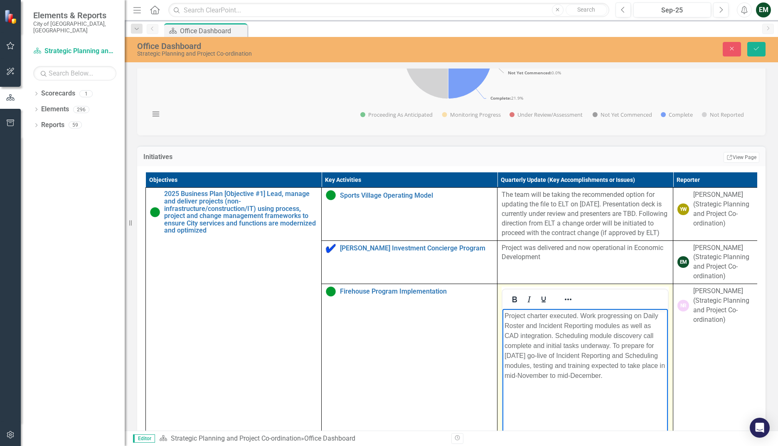
drag, startPoint x: 607, startPoint y: 379, endPoint x: 504, endPoint y: 306, distance: 126.3
click at [504, 246] on html "Project charter executed. Work progressing on Daily Roster and Incident Reporti…" at bounding box center [584, 371] width 165 height 125
paste body "Rich Text Area. Press ALT-0 for help."
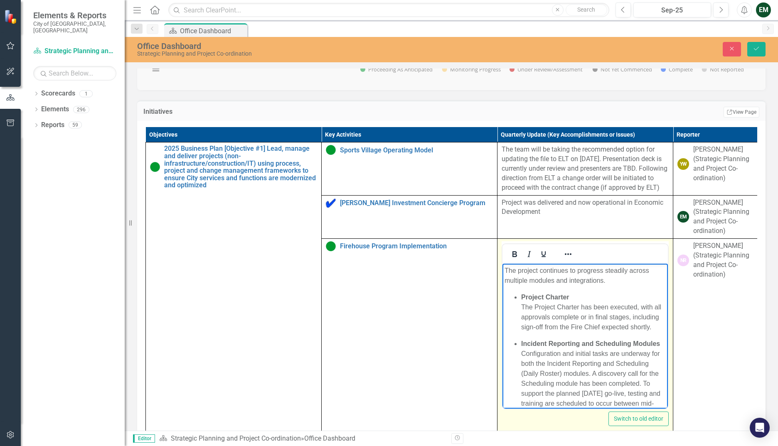
click at [511, 246] on strong "Project Charter" at bounding box center [545, 297] width 48 height 7
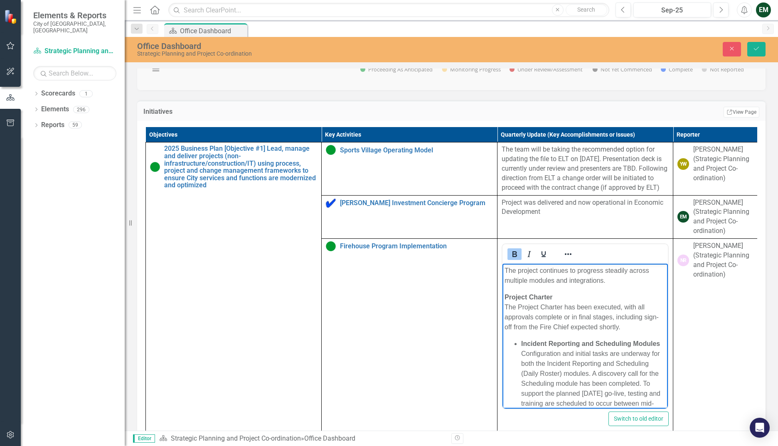
click at [511, 246] on ul "Incident Reporting and Scheduling Modules Configuration and initial tasks are u…" at bounding box center [584, 450] width 161 height 223
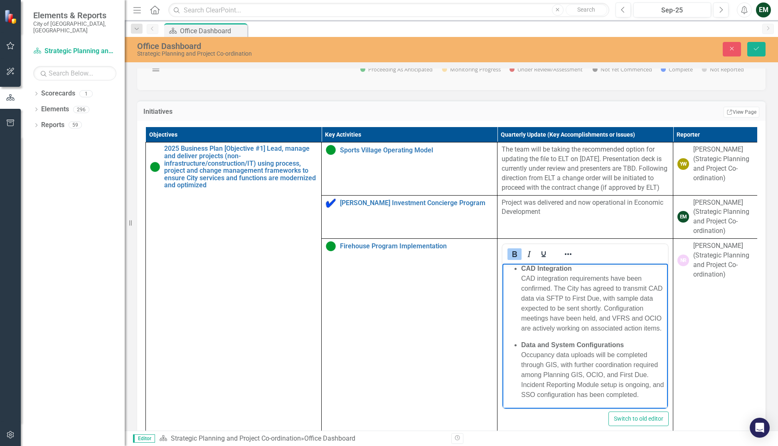
scroll to position [125, 0]
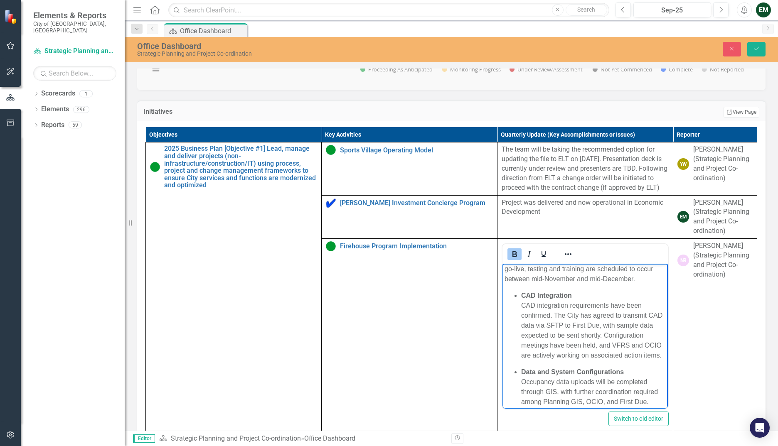
click at [511, 246] on ul "CAD Integration CAD integration requirements have been confirmed. The City has …" at bounding box center [584, 359] width 161 height 136
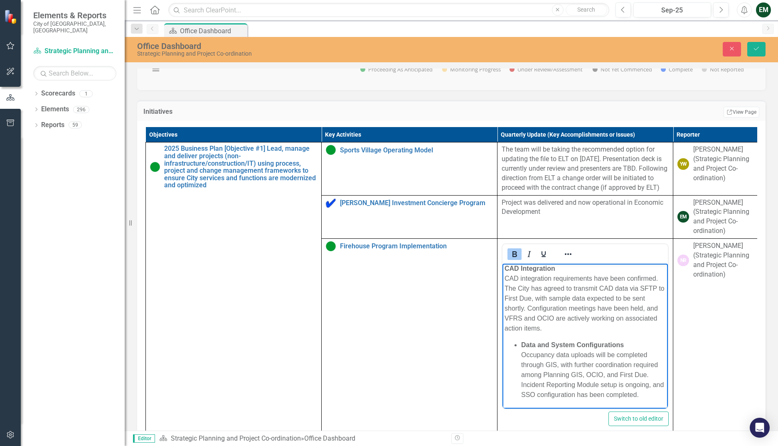
click at [511, 246] on strong "Data and System Configurations" at bounding box center [572, 345] width 103 height 7
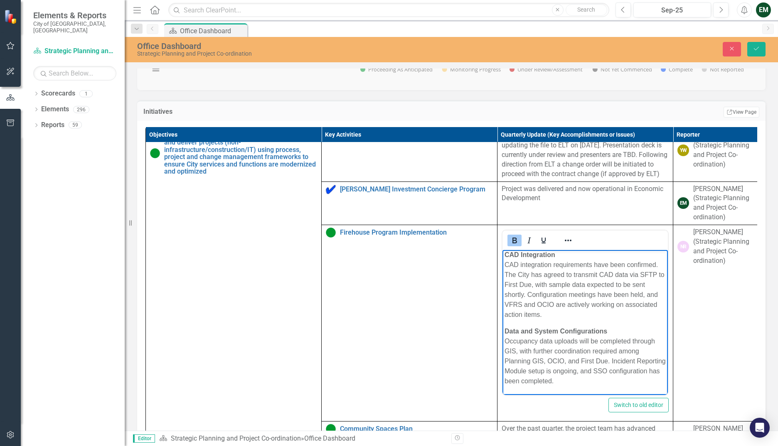
scroll to position [0, 0]
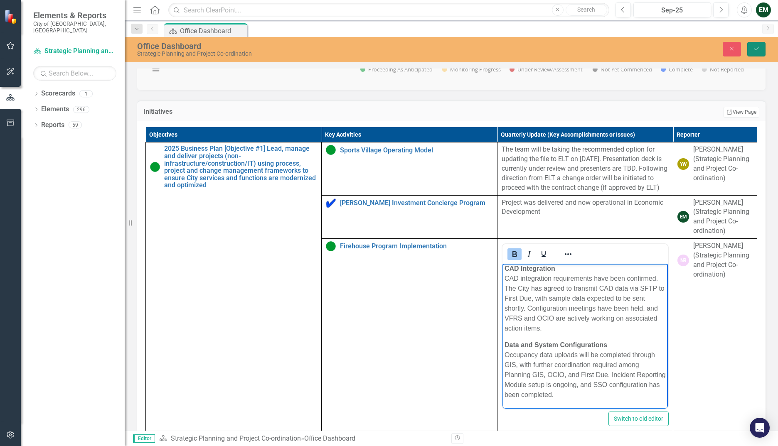
click at [511, 51] on icon "Save" at bounding box center [755, 49] width 7 height 6
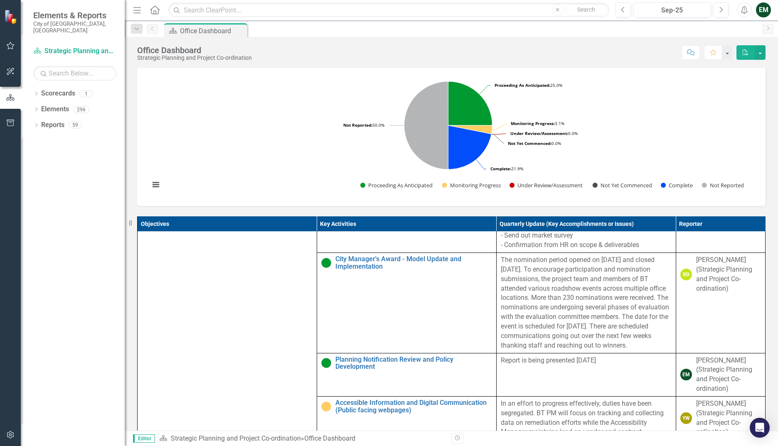
scroll to position [1620, 0]
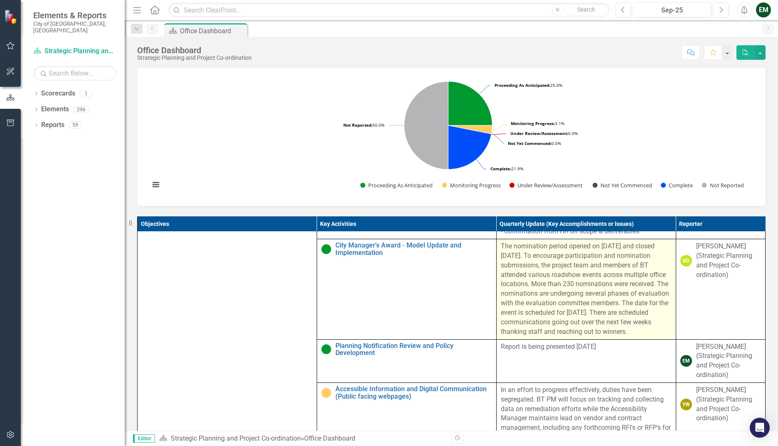
click at [511, 246] on div "The nomination period opened on [DATE] and closed [DATE]. To encourage particip…" at bounding box center [586, 289] width 171 height 95
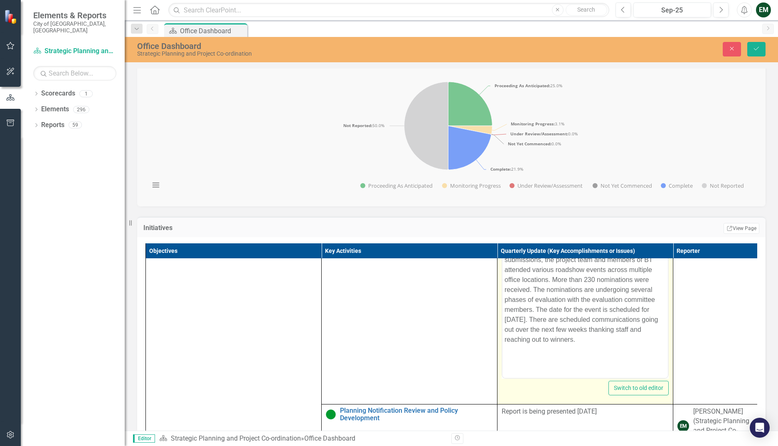
scroll to position [1703, 0]
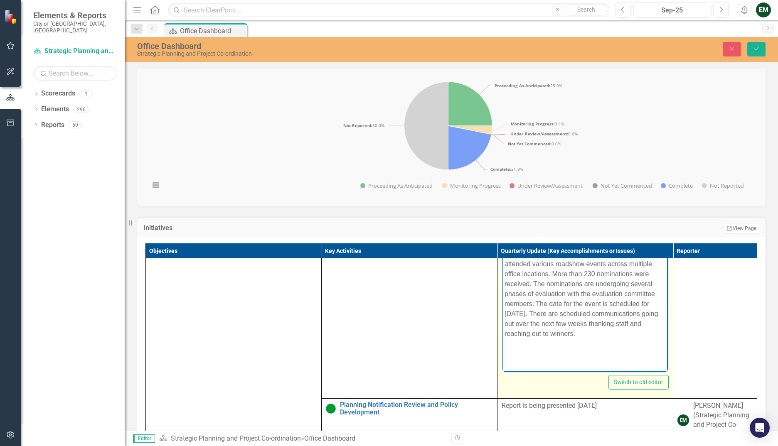
drag, startPoint x: 630, startPoint y: 335, endPoint x: 499, endPoint y: 246, distance: 158.2
click at [502, 246] on html "The nomination period opened on [DATE] and closed [DATE]. To encourage particip…" at bounding box center [584, 289] width 165 height 125
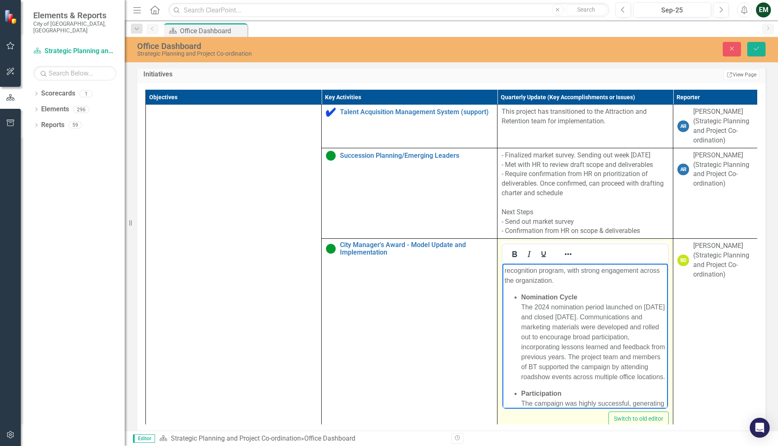
scroll to position [0, 0]
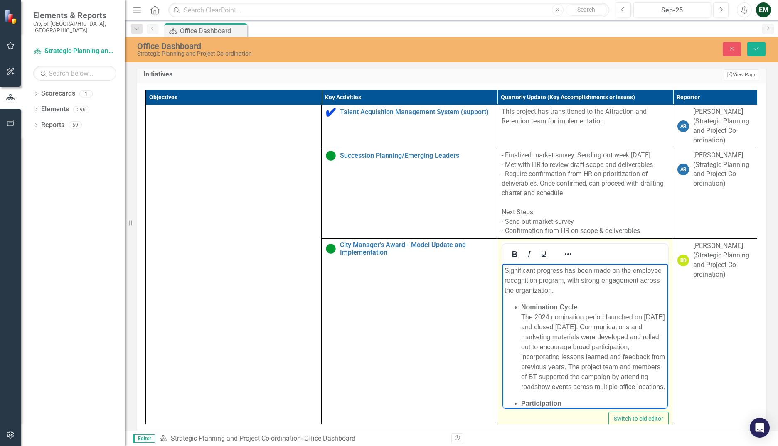
click at [511, 246] on ul "Nomination Cycle The 2024 nomination period launched on [DATE] and closed [DATE…" at bounding box center [584, 436] width 161 height 269
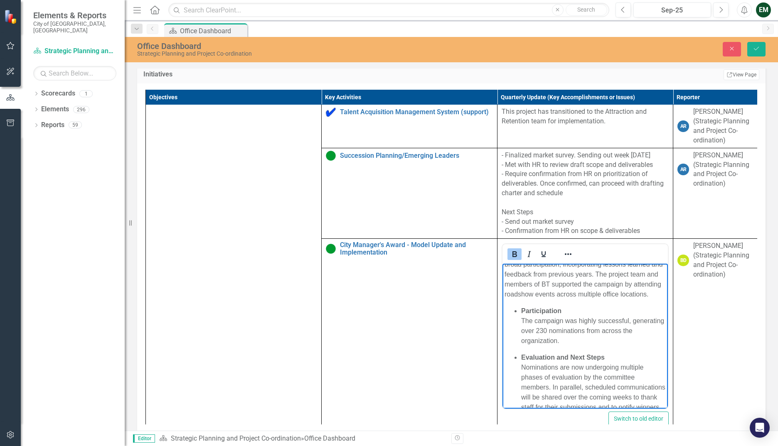
scroll to position [83, 0]
click at [511, 246] on ul "Participation The campaign was highly successful, generating over 230 nominatio…" at bounding box center [584, 392] width 161 height 173
click at [511, 246] on ul "Evaluation and Next Steps Nominations are now undergoing multiple phases of eva…" at bounding box center [584, 405] width 161 height 126
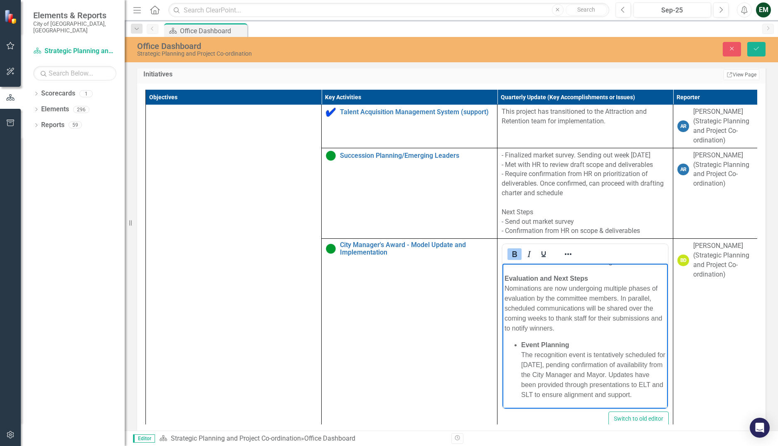
scroll to position [172, 0]
click at [511, 246] on ul "Event Planning The recognition event is tentatively scheduled for [DATE], pendi…" at bounding box center [584, 370] width 161 height 60
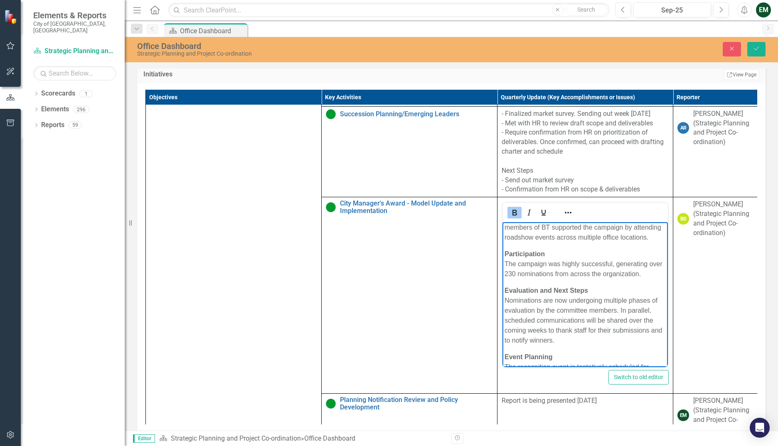
scroll to position [79, 0]
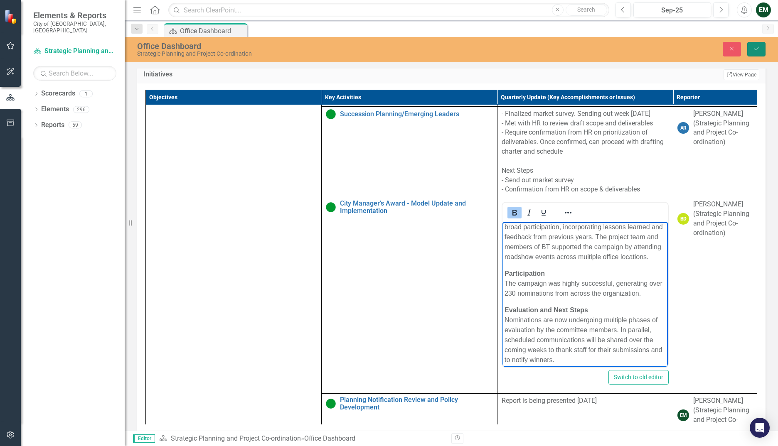
click at [511, 47] on icon "Save" at bounding box center [755, 49] width 7 height 6
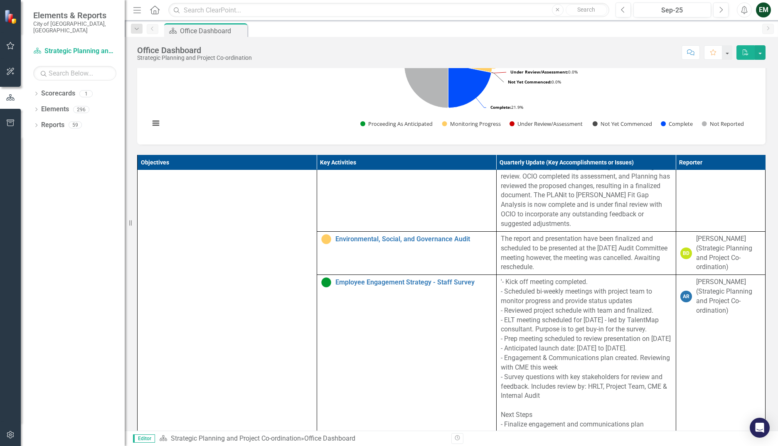
scroll to position [1039, 0]
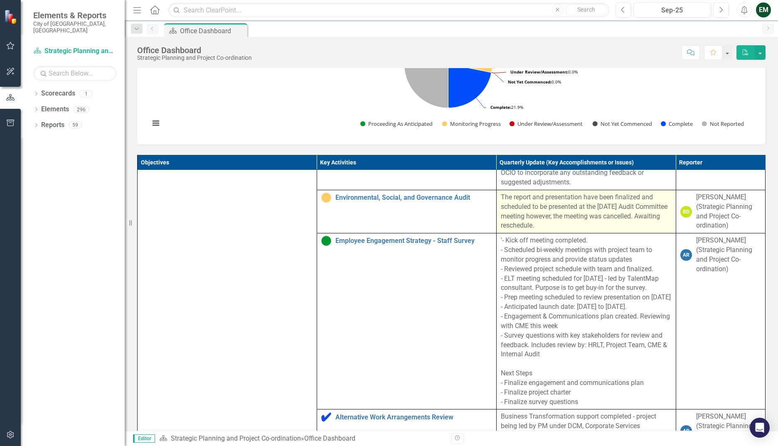
click at [511, 231] on p "The report and presentation have been finalized and scheduled to be presented a…" at bounding box center [586, 212] width 171 height 38
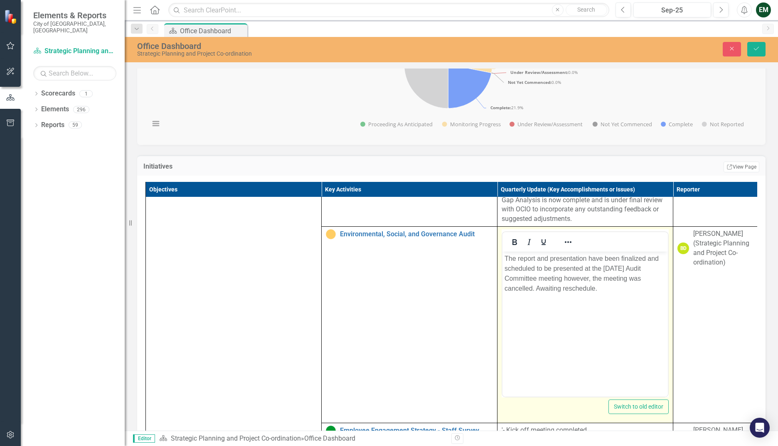
scroll to position [0, 0]
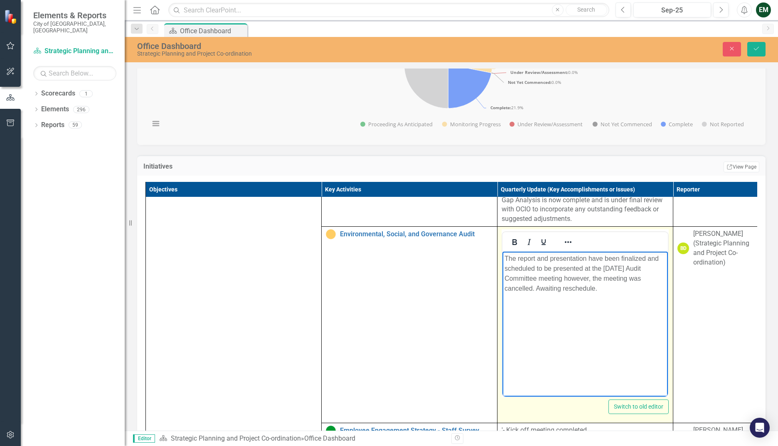
drag, startPoint x: 608, startPoint y: 291, endPoint x: 492, endPoint y: 256, distance: 120.7
click at [502, 246] on html "The report and presentation have been finalized and scheduled to be presented a…" at bounding box center [584, 314] width 165 height 125
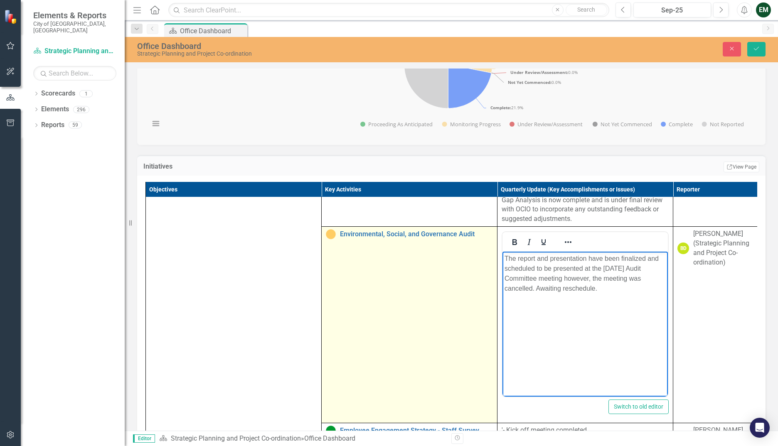
paste body "Rich Text Area. Press ALT-0 for help."
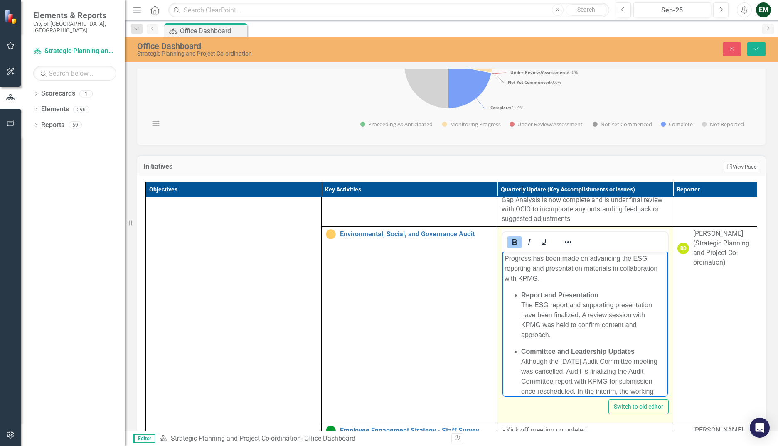
click at [511, 246] on ul "Report and Presentation The ESG report and supporting presentation have been fi…" at bounding box center [584, 358] width 161 height 136
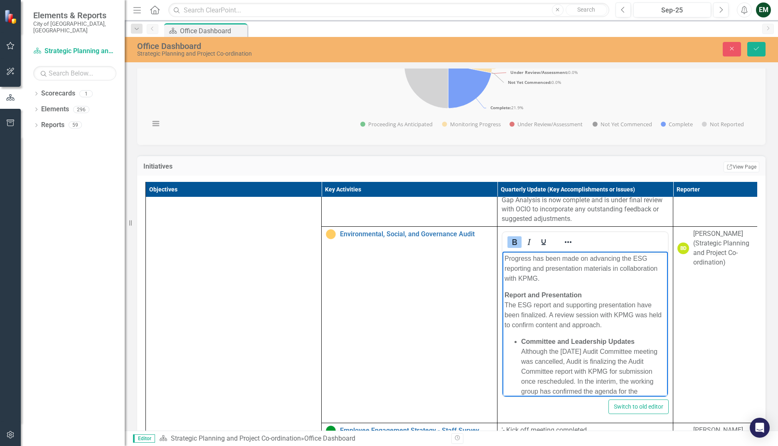
click at [511, 246] on ul "Committee and Leadership Updates Although the [DATE] Audit Committee meeting wa…" at bounding box center [584, 377] width 161 height 80
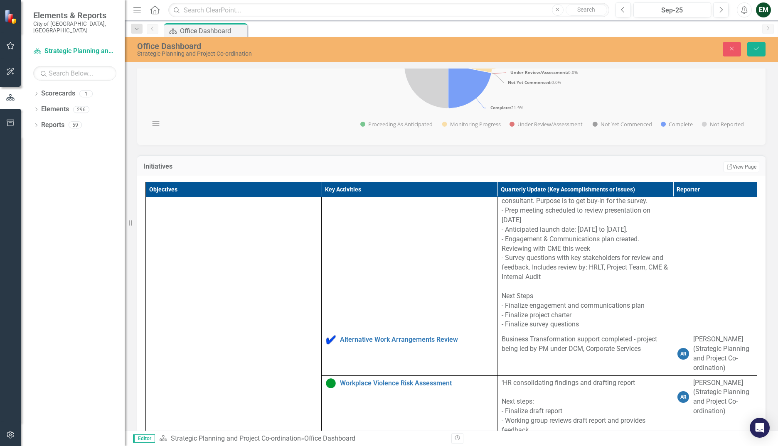
scroll to position [1330, 0]
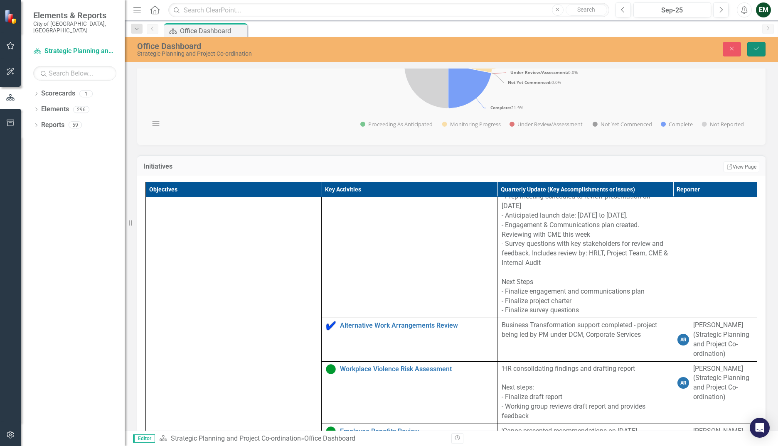
click at [511, 50] on icon "Save" at bounding box center [755, 49] width 7 height 6
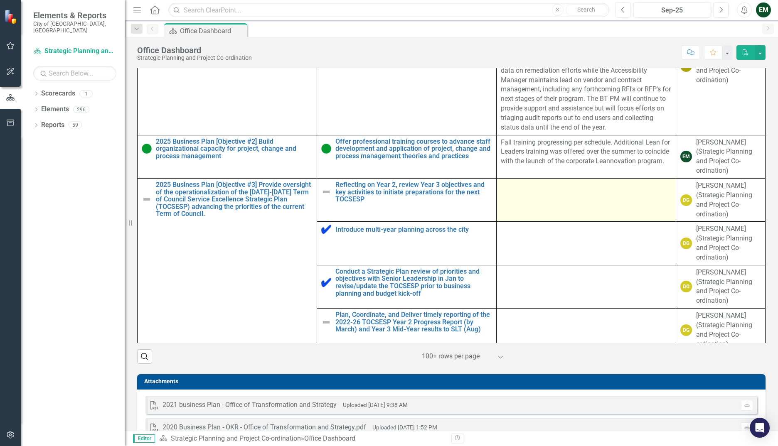
scroll to position [1994, 0]
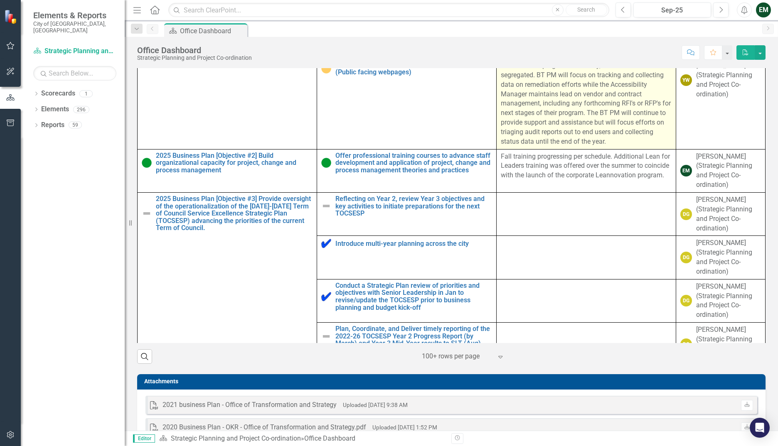
click at [511, 147] on p "In an effort to progress effectively, duties have been segregated. BT PM will f…" at bounding box center [586, 104] width 171 height 86
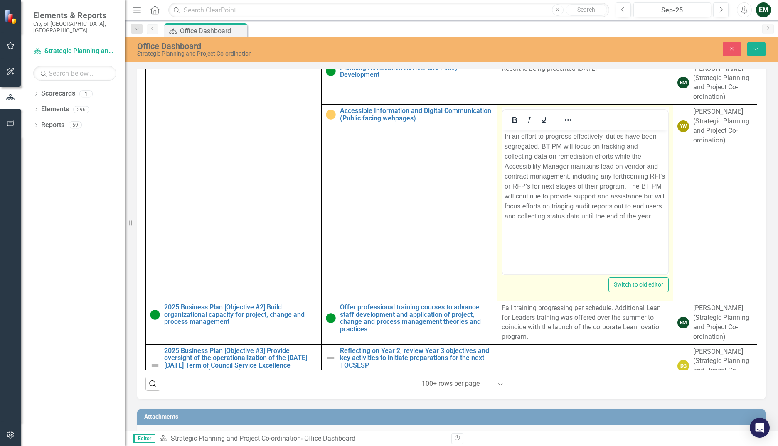
scroll to position [0, 0]
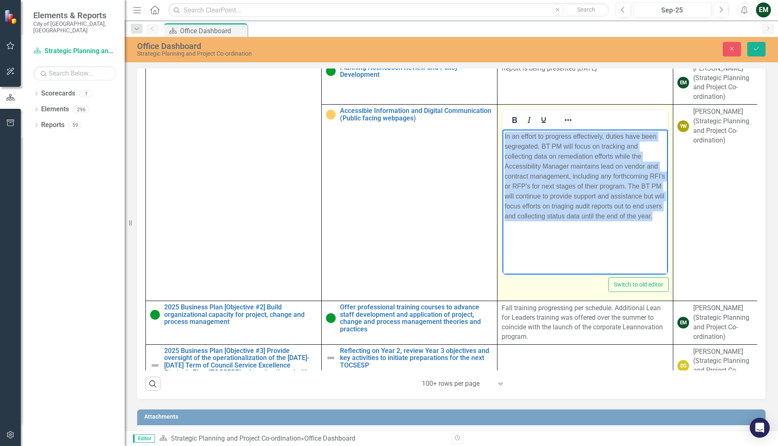
drag, startPoint x: 656, startPoint y: 219, endPoint x: 1004, endPoint y: 295, distance: 356.0
click at [502, 131] on html "In an effort to progress effectively, duties have been segregated. BT PM will f…" at bounding box center [584, 192] width 165 height 125
paste body "Rich Text Area. Press ALT-0 for help."
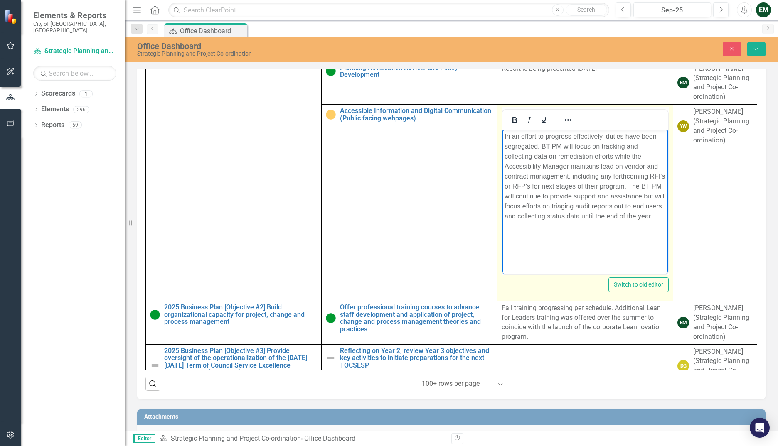
scroll to position [201, 0]
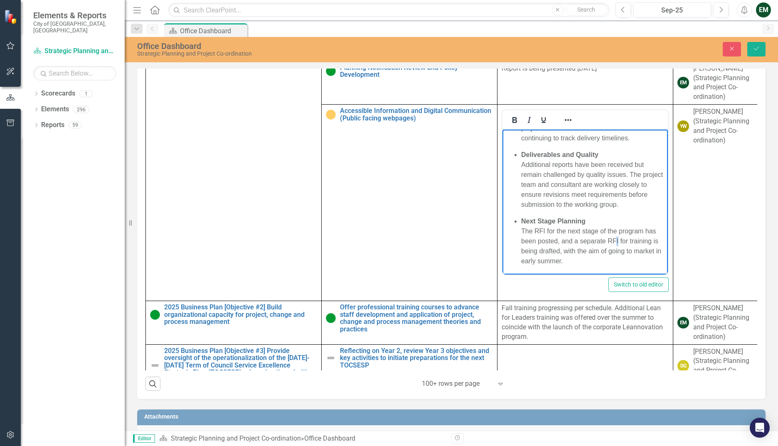
click at [511, 246] on p "Next Stage Planning The RFI for the next stage of the program has been posted, …" at bounding box center [593, 241] width 145 height 50
click at [511, 220] on ul "Role Segregation To streamline progress, duties have been divided: the BT Proje…" at bounding box center [584, 116] width 161 height 299
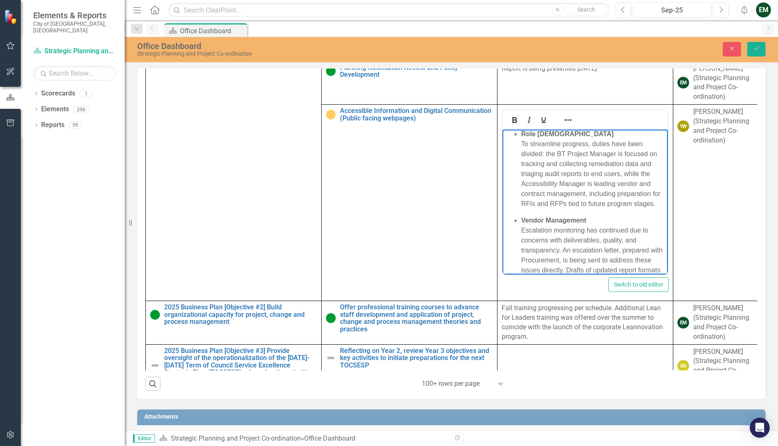
scroll to position [0, 0]
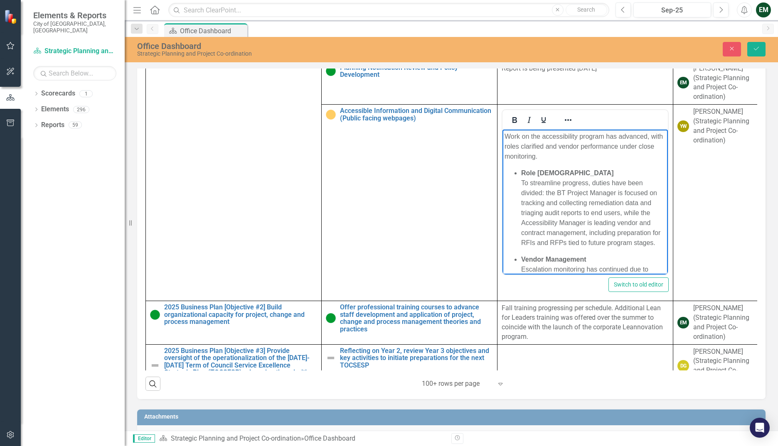
click at [511, 171] on ul "Role Segregation To streamline progress, duties have been divided: the BT Proje…" at bounding box center [584, 314] width 161 height 292
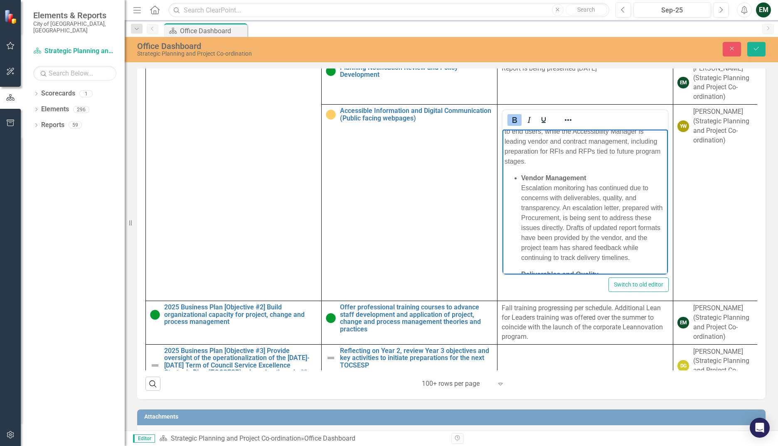
scroll to position [83, 0]
click at [511, 175] on ul "Vendor Management Escalation monitoring has continued due to concerns with deli…" at bounding box center [584, 275] width 161 height 206
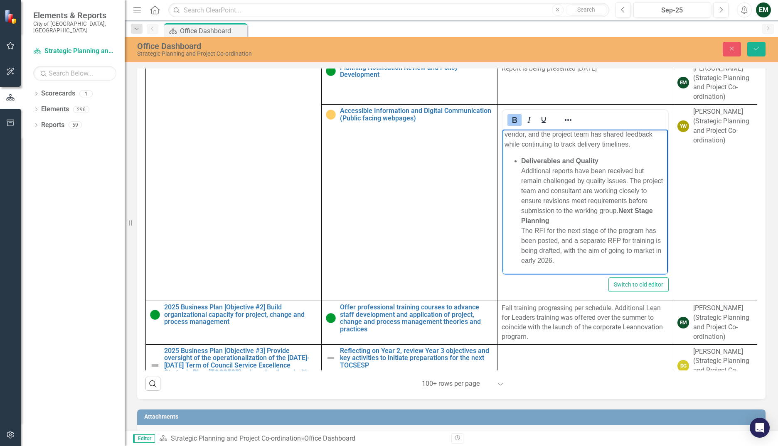
click at [511, 163] on ul "Deliverables and Quality Additional reports have been received but remain chall…" at bounding box center [584, 211] width 161 height 110
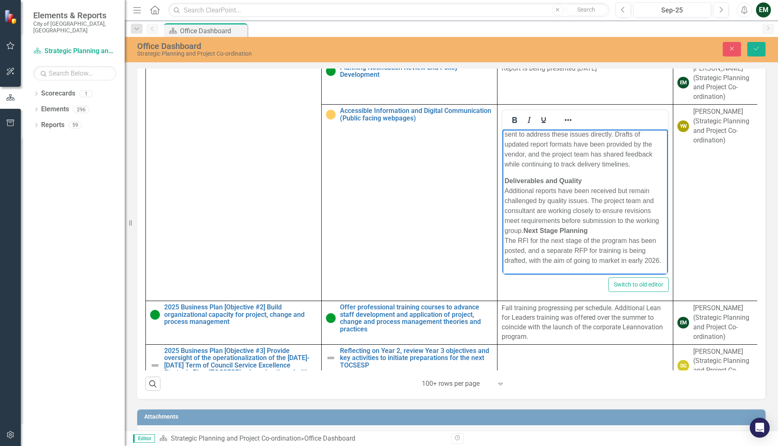
click at [511, 227] on strong "Next Stage Planning" at bounding box center [555, 230] width 64 height 7
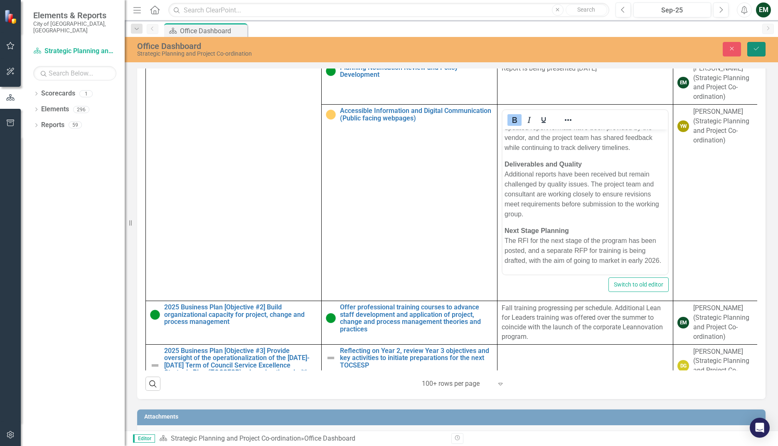
click at [511, 48] on button "Save" at bounding box center [756, 49] width 18 height 15
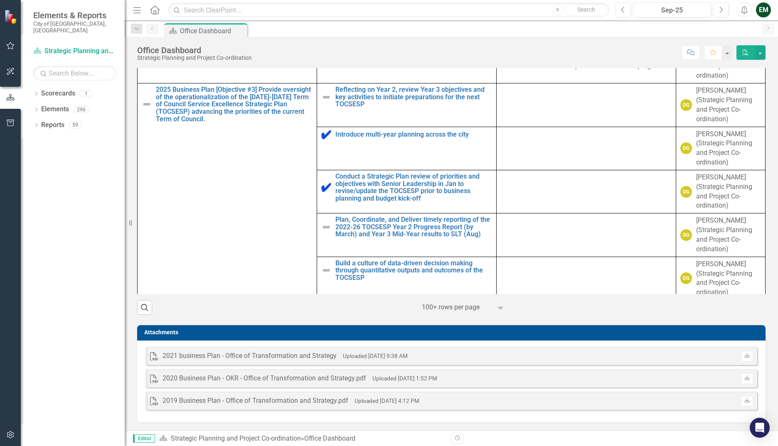
scroll to position [2244, 0]
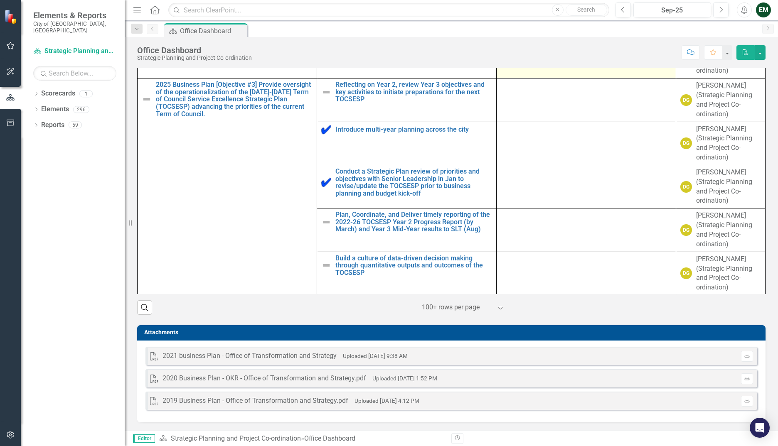
click at [511, 66] on p "Fall training progressing per schedule. Additional Lean for Leaders training wa…" at bounding box center [586, 52] width 171 height 29
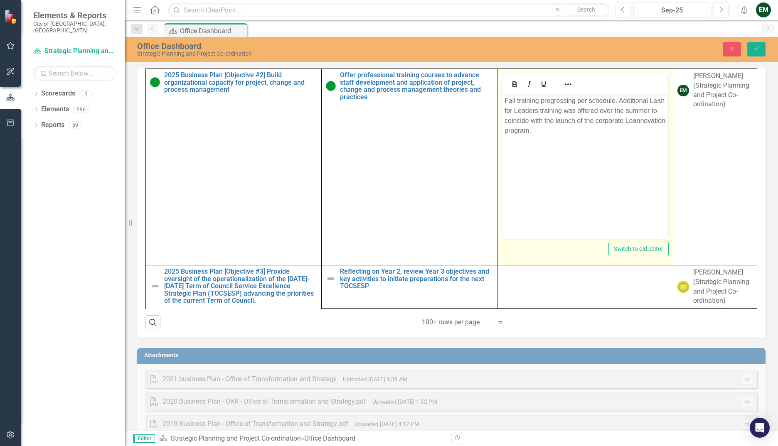
scroll to position [0, 0]
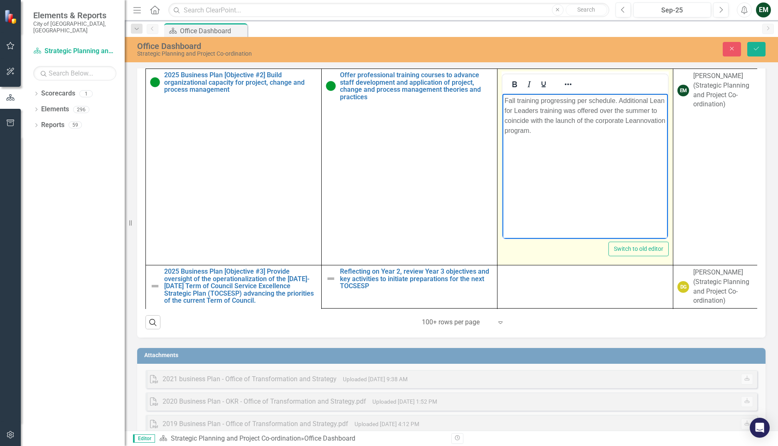
drag, startPoint x: 532, startPoint y: 134, endPoint x: 995, endPoint y: 220, distance: 470.4
click at [502, 95] on html "Fall training progressing per schedule. Additional Lean for Leaders training wa…" at bounding box center [584, 155] width 165 height 125
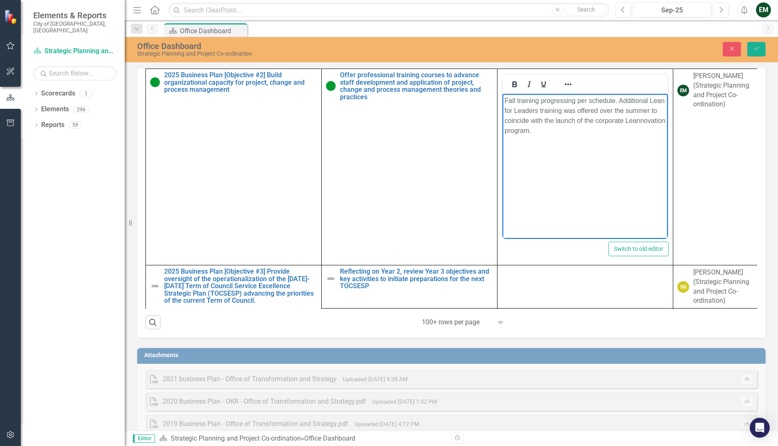
copy p "Fall training progressing per schedule. Additional Lean for Leaders training wa…"
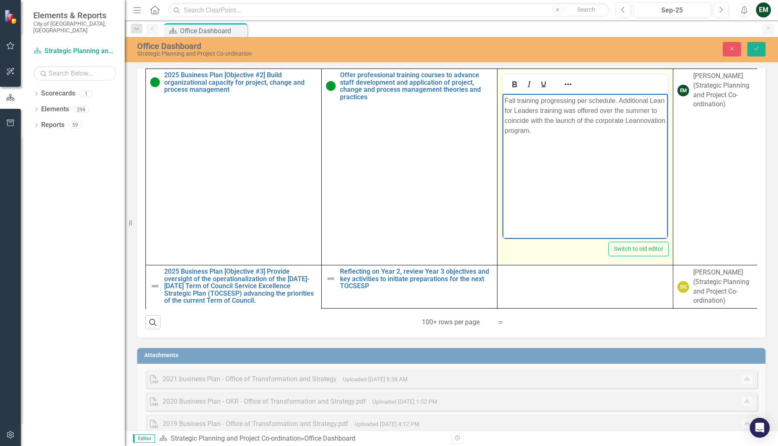
paste body "Rich Text Area. Press ALT-0 for help."
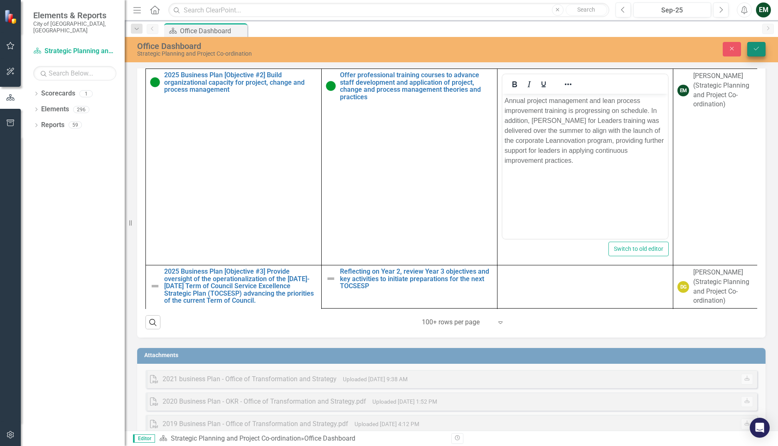
click at [511, 50] on button "Save" at bounding box center [756, 49] width 18 height 15
